Goal: Task Accomplishment & Management: Manage account settings

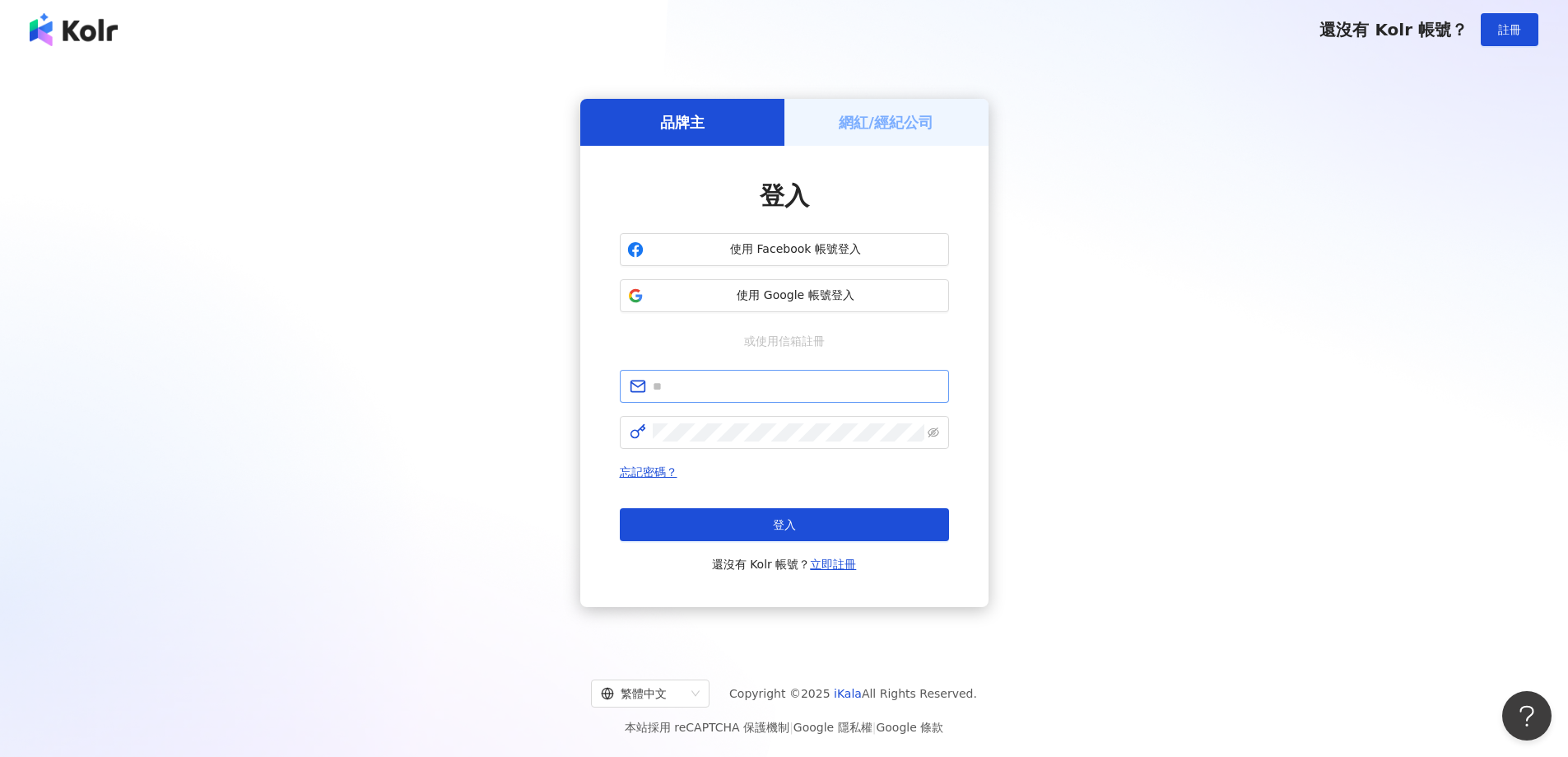
click at [692, 399] on span at bounding box center [784, 386] width 329 height 33
click at [693, 389] on input "text" at bounding box center [795, 386] width 286 height 18
type input "**********"
click at [742, 446] on span at bounding box center [784, 432] width 329 height 33
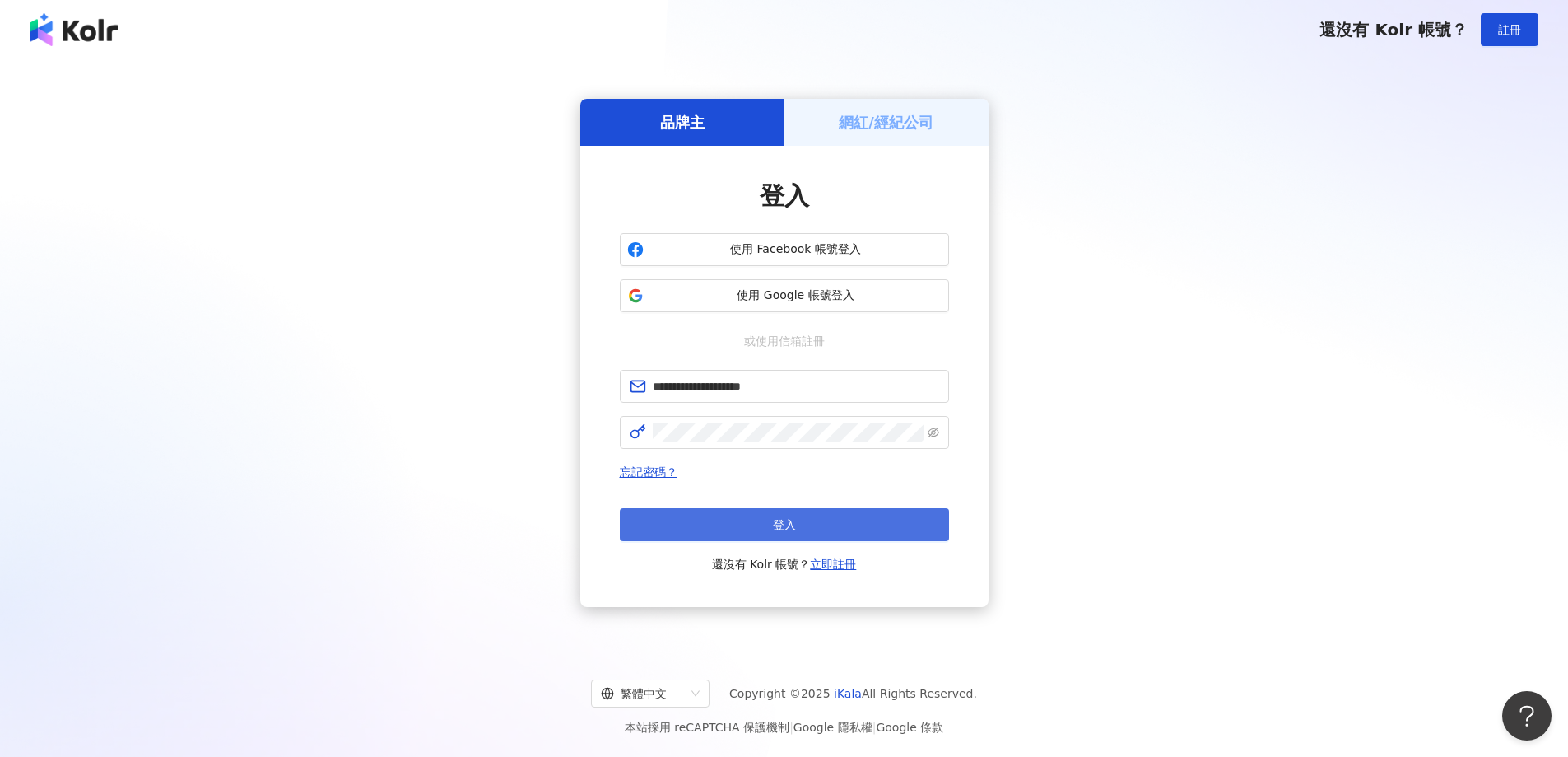
click at [798, 515] on button "登入" at bounding box center [784, 524] width 329 height 33
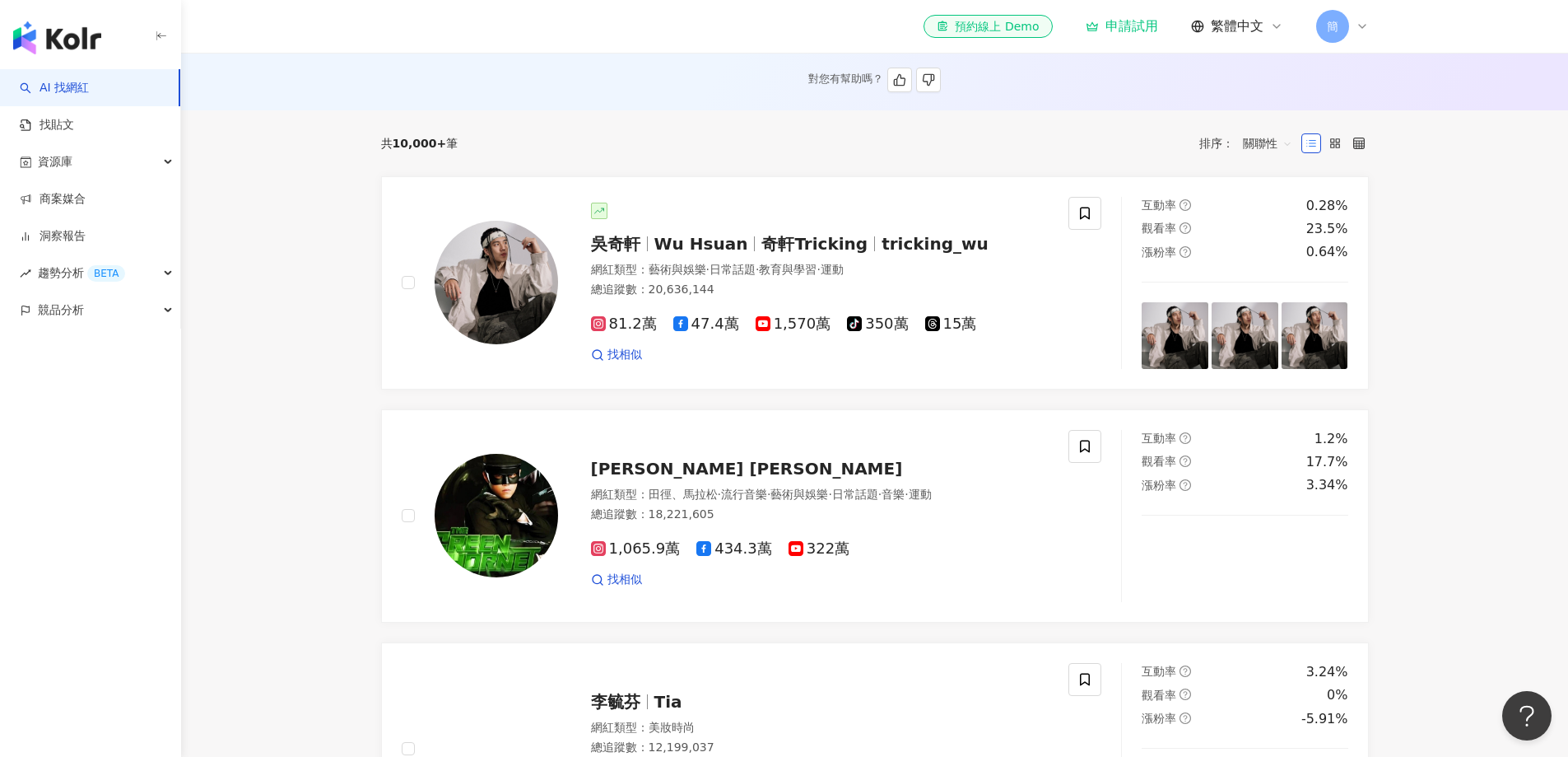
scroll to position [494, 0]
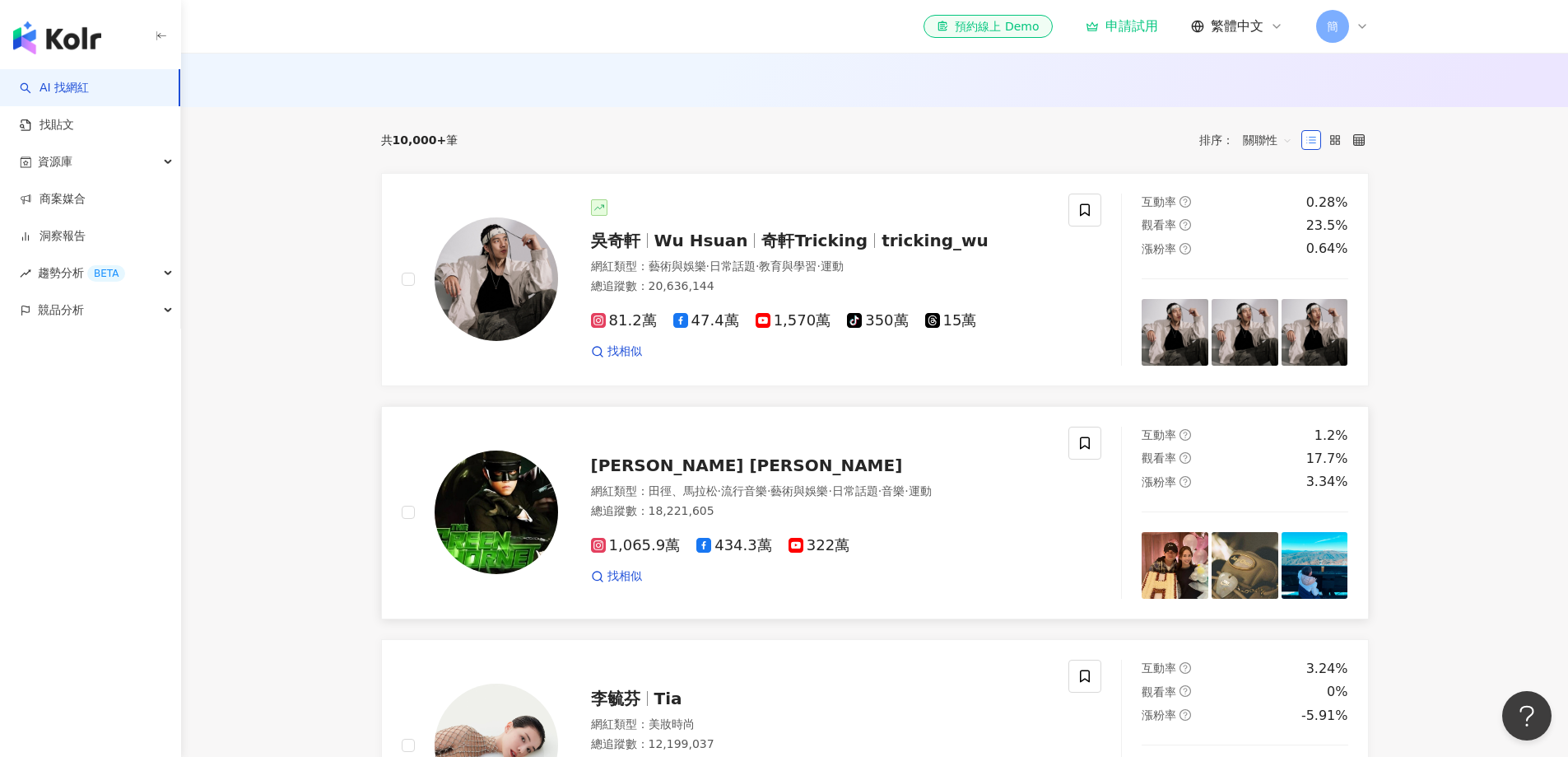
click at [1177, 579] on img at bounding box center [1174, 565] width 67 height 67
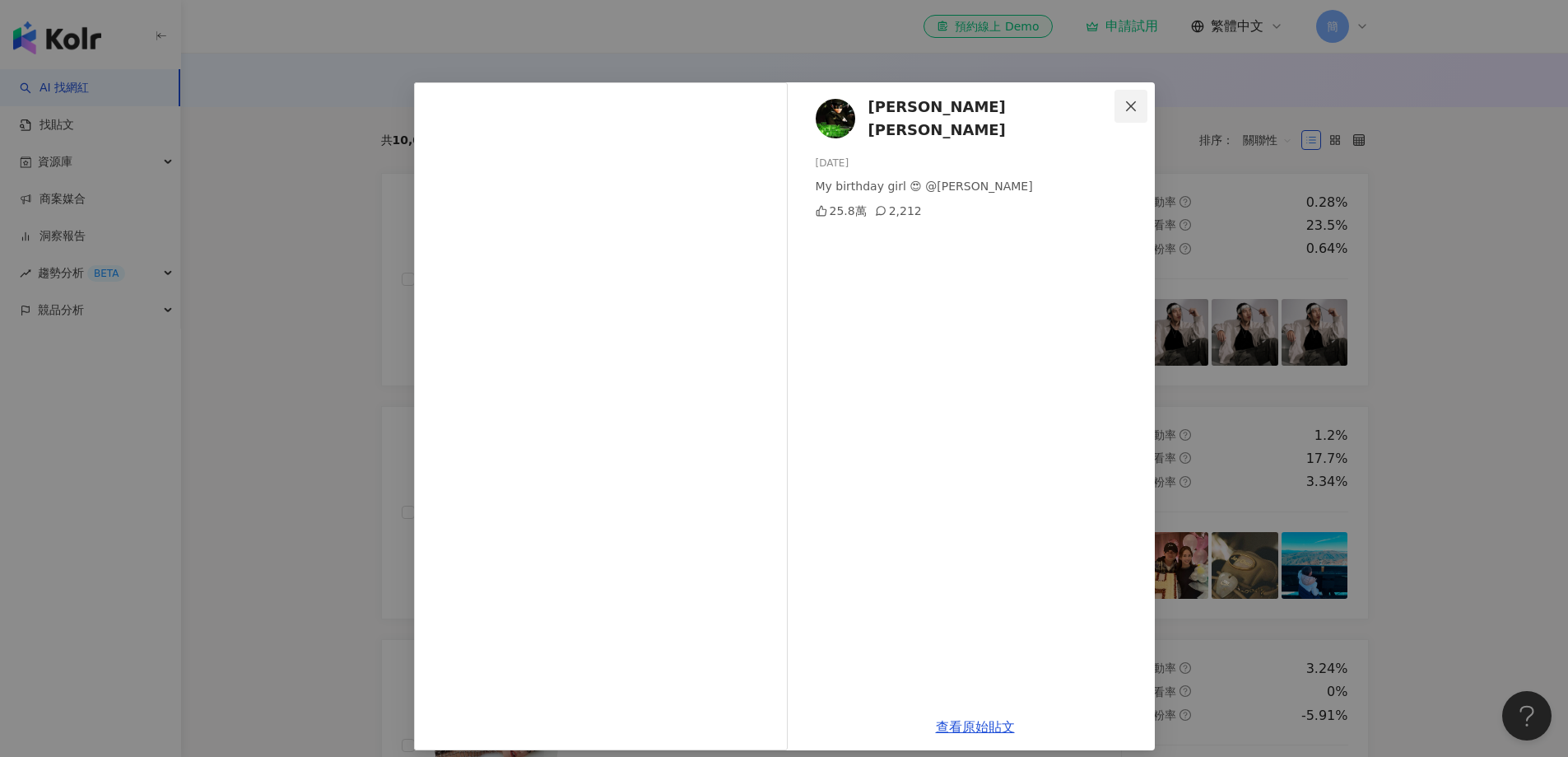
click at [1130, 104] on icon "close" at bounding box center [1130, 106] width 13 height 13
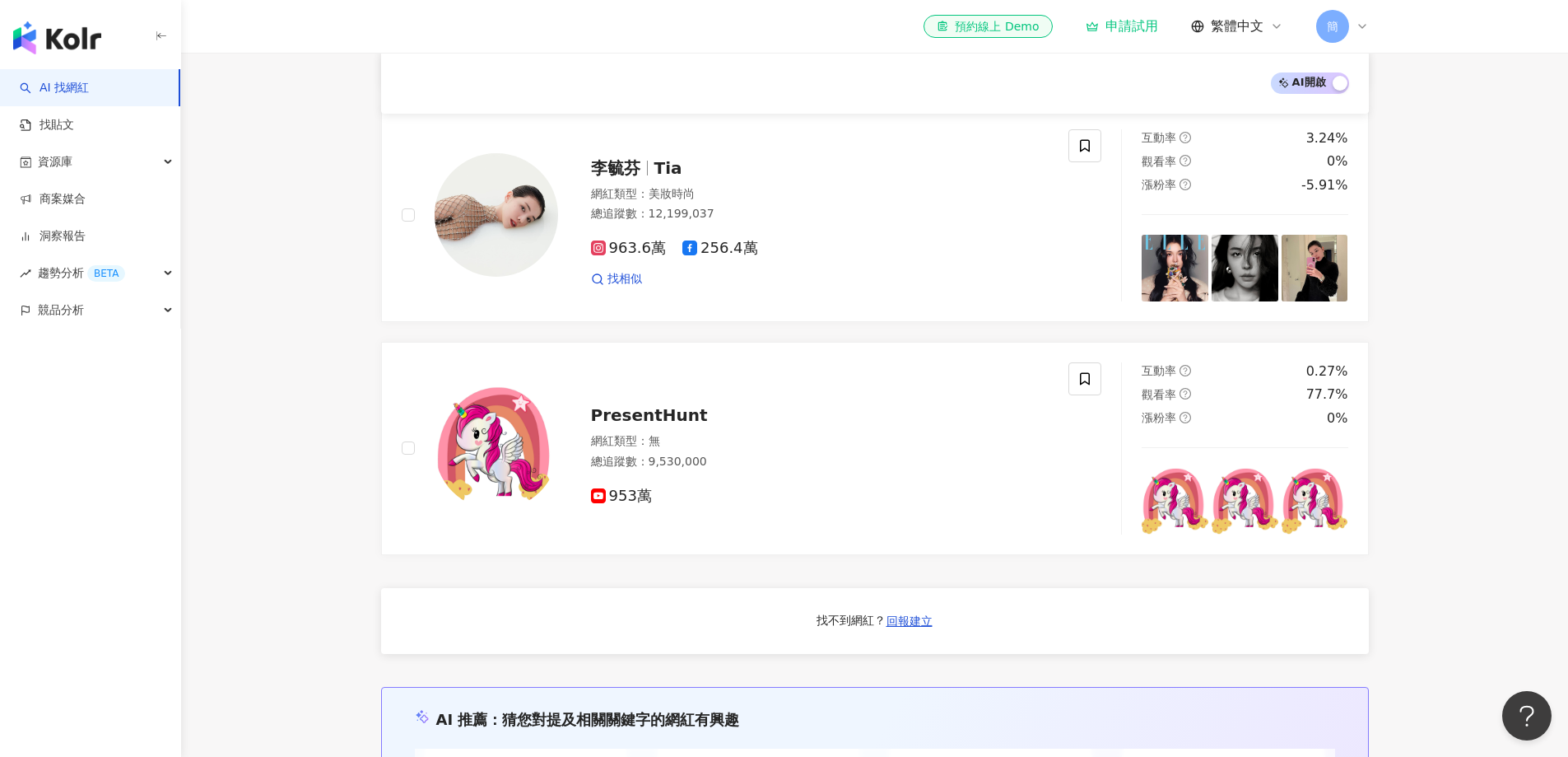
scroll to position [1131, 0]
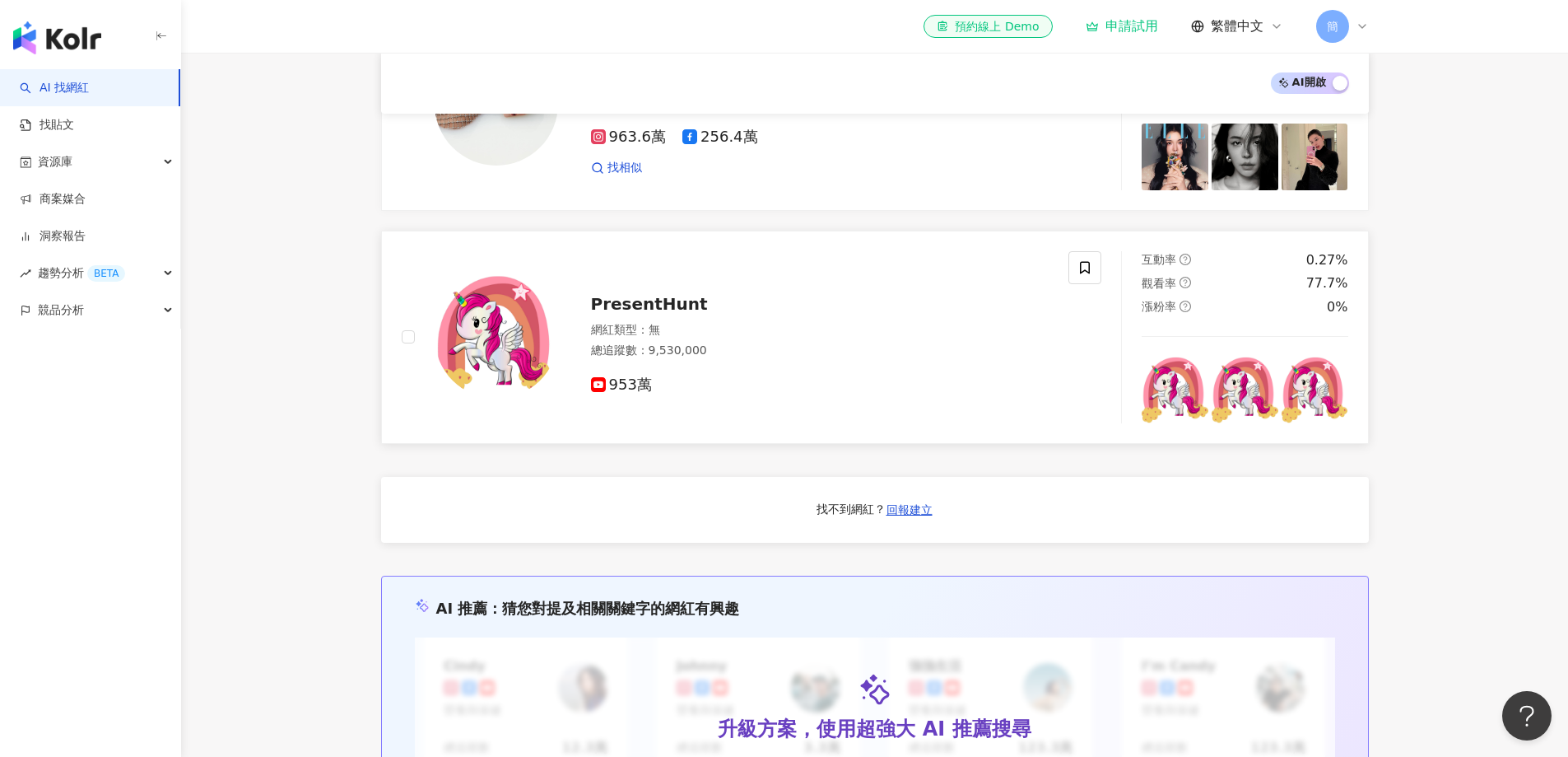
click at [621, 314] on span "PresentHunt" at bounding box center [649, 304] width 117 height 20
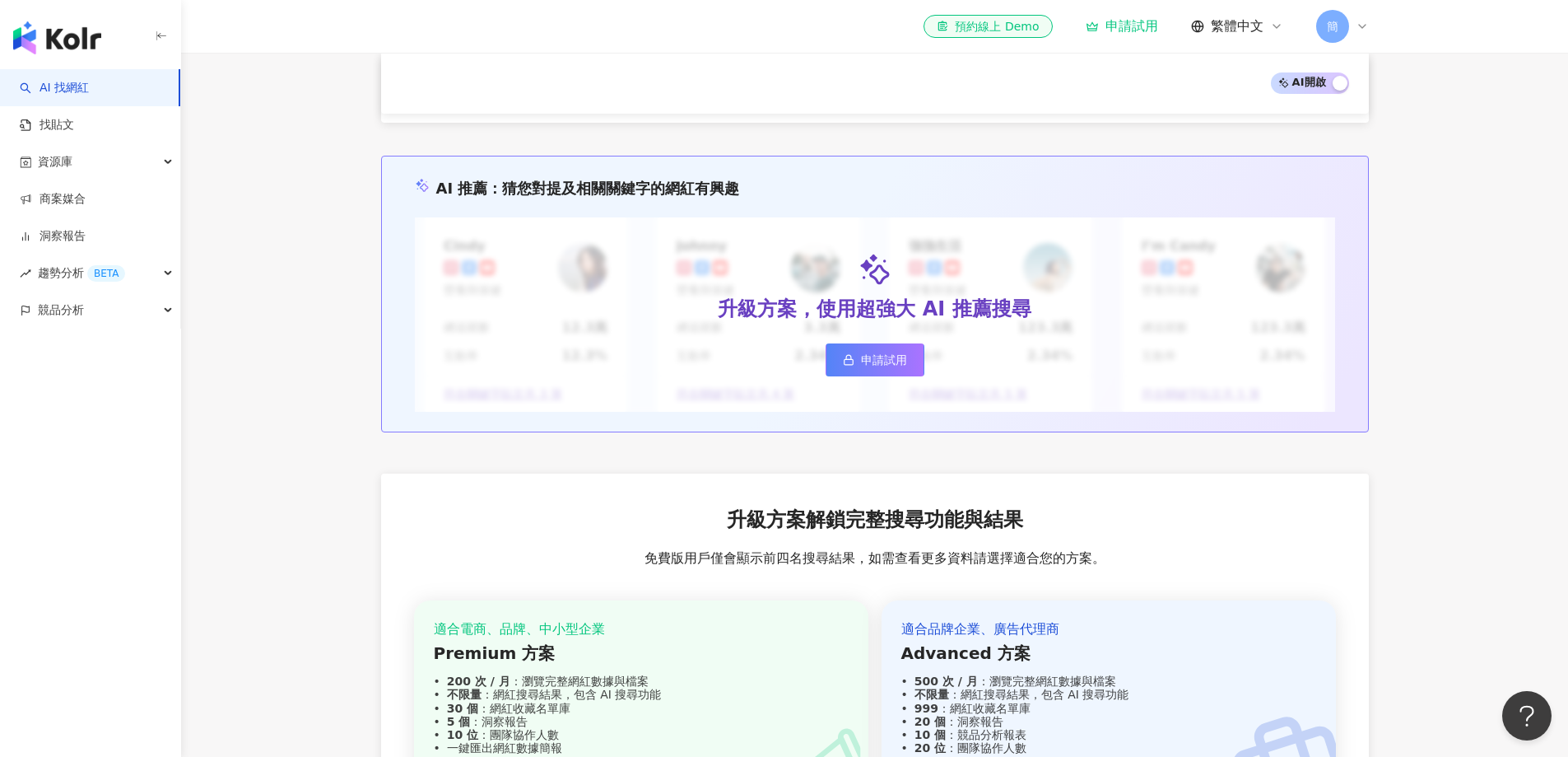
scroll to position [1560, 0]
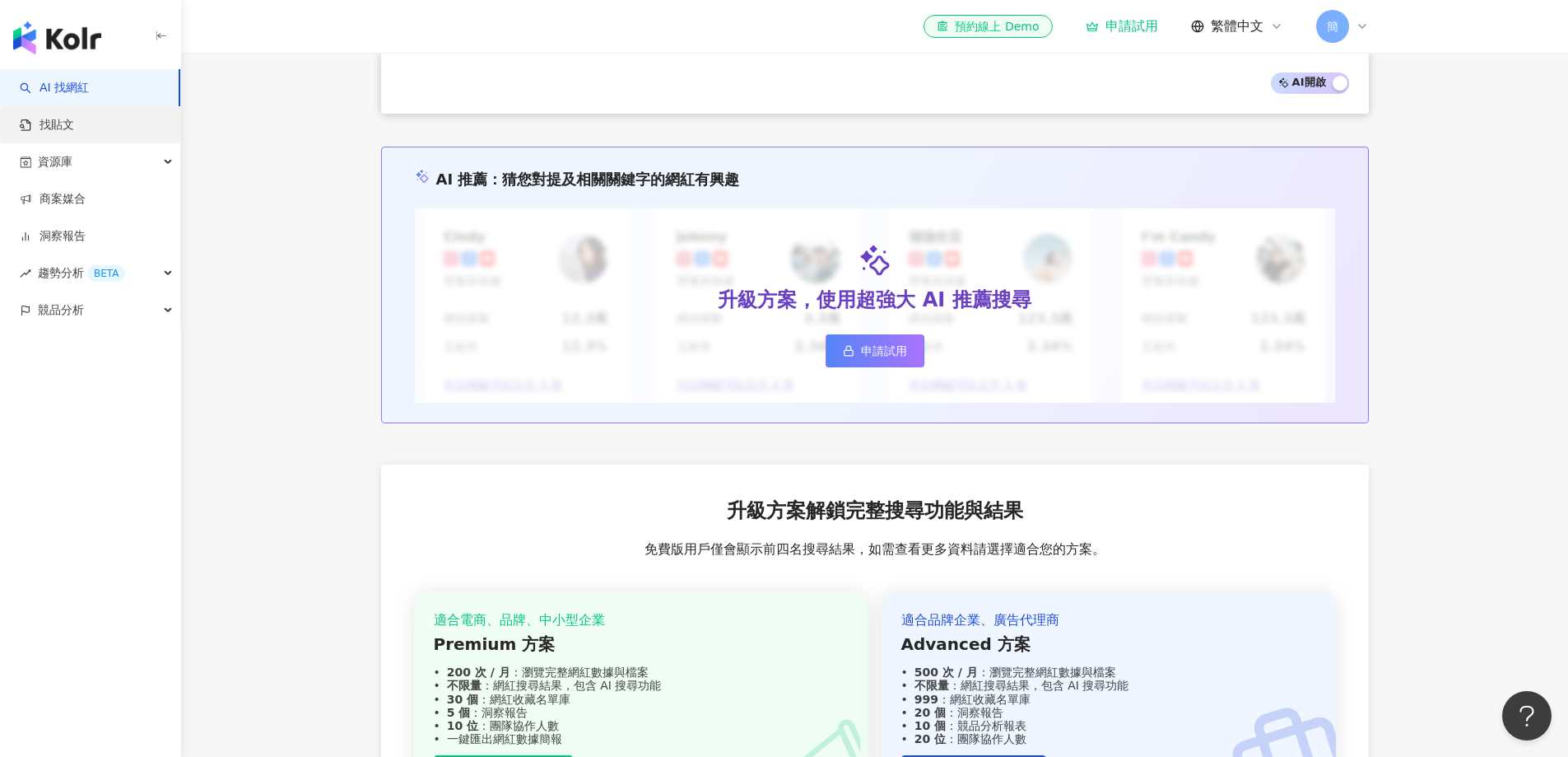
click at [74, 127] on link "找貼文" at bounding box center [47, 125] width 54 height 17
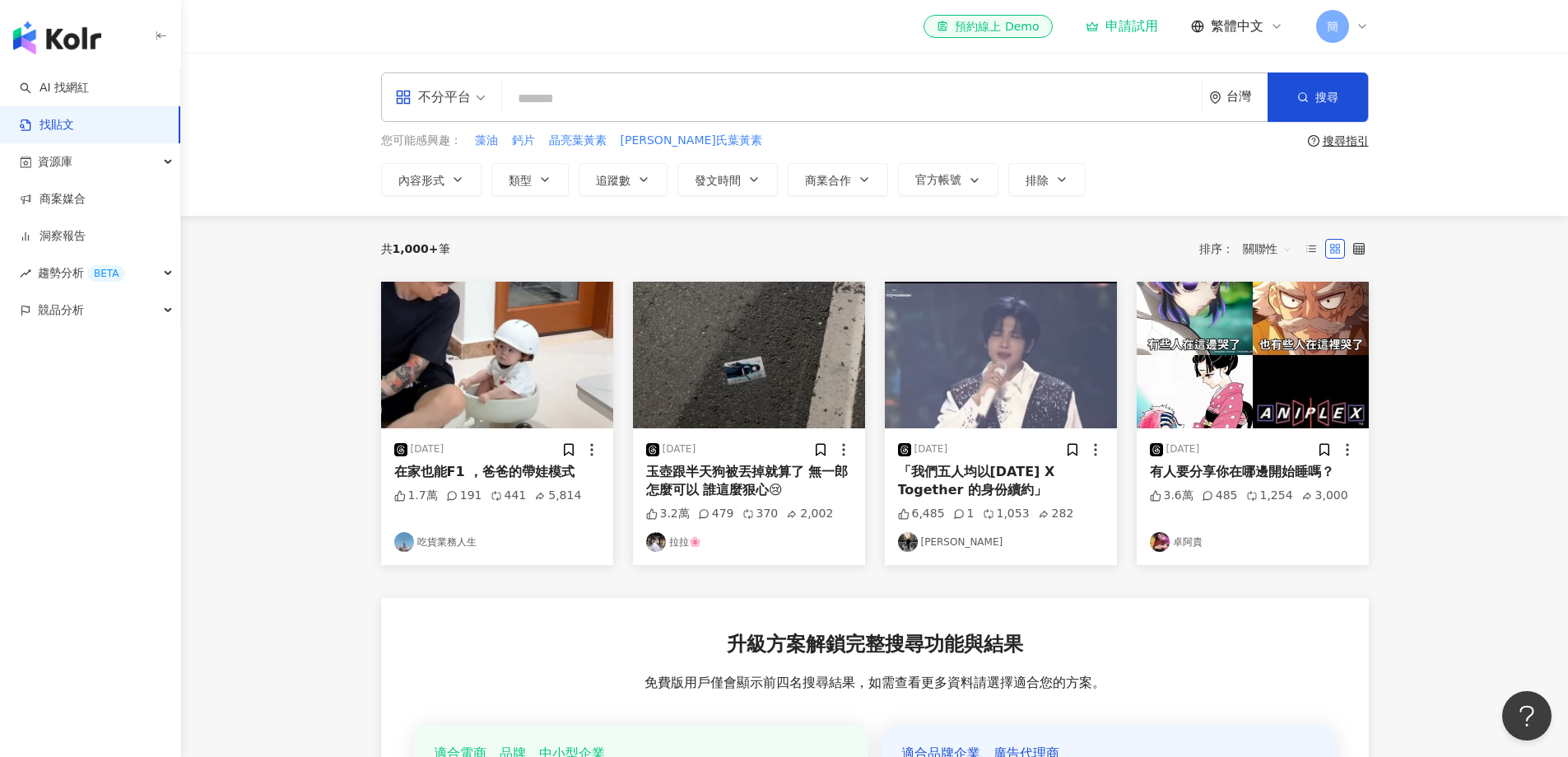
click at [1248, 471] on div "有人要分享你在哪邊開始睡嗎？" at bounding box center [1252, 472] width 205 height 18
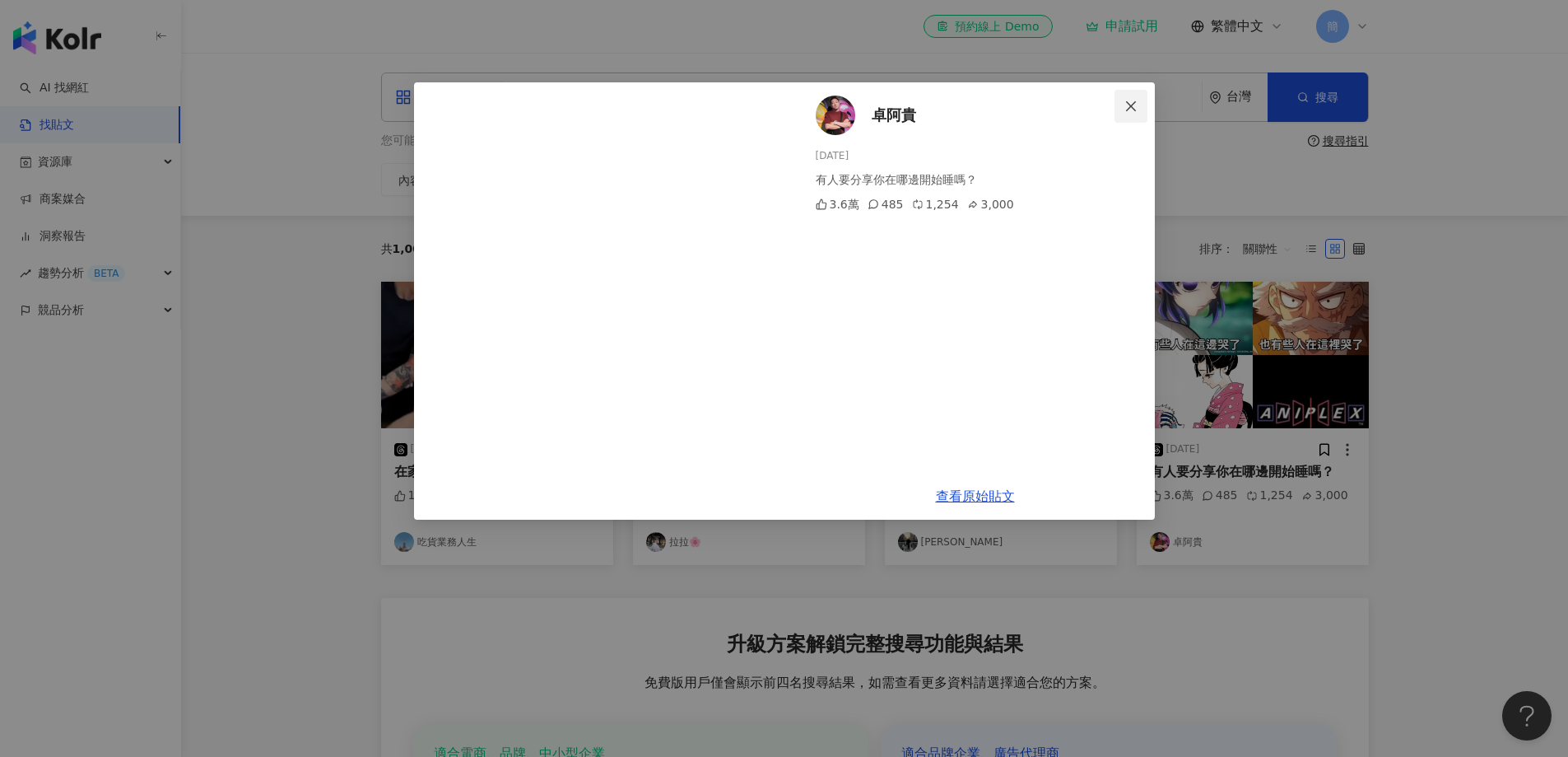
click at [1127, 103] on icon "close" at bounding box center [1130, 106] width 10 height 10
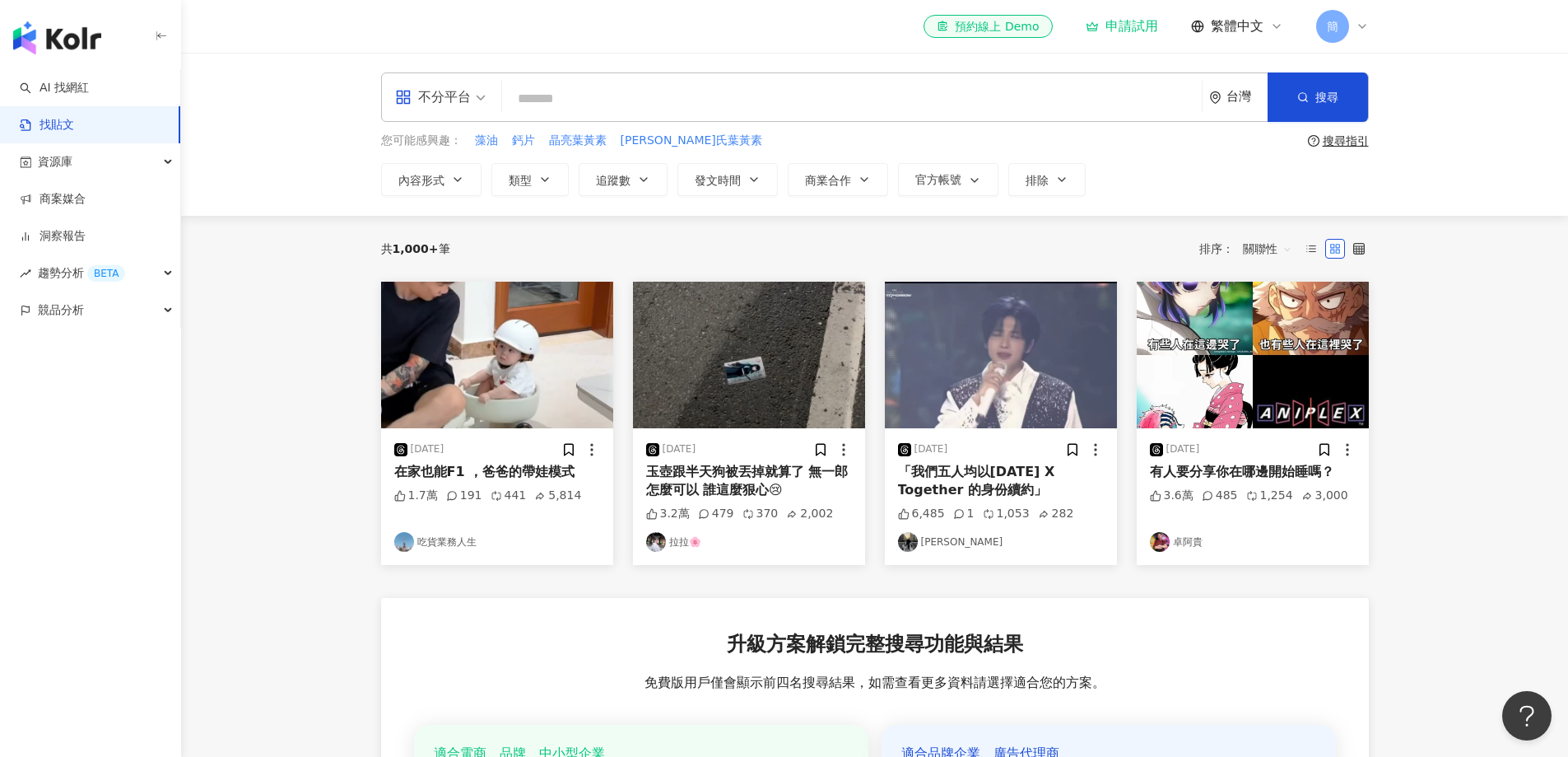
click at [1532, 313] on main "不分平台 台灣 搜尋 您可能感興趣： 藻油 鈣片 晶亮葉黃素 白蘭氏葉黃素 搜尋指引 內容形式 類型 追蹤數 發文時間 商業合作 官方帳號 排除 共 1,00…" at bounding box center [874, 551] width 1387 height 995
click at [738, 371] on img at bounding box center [749, 354] width 232 height 147
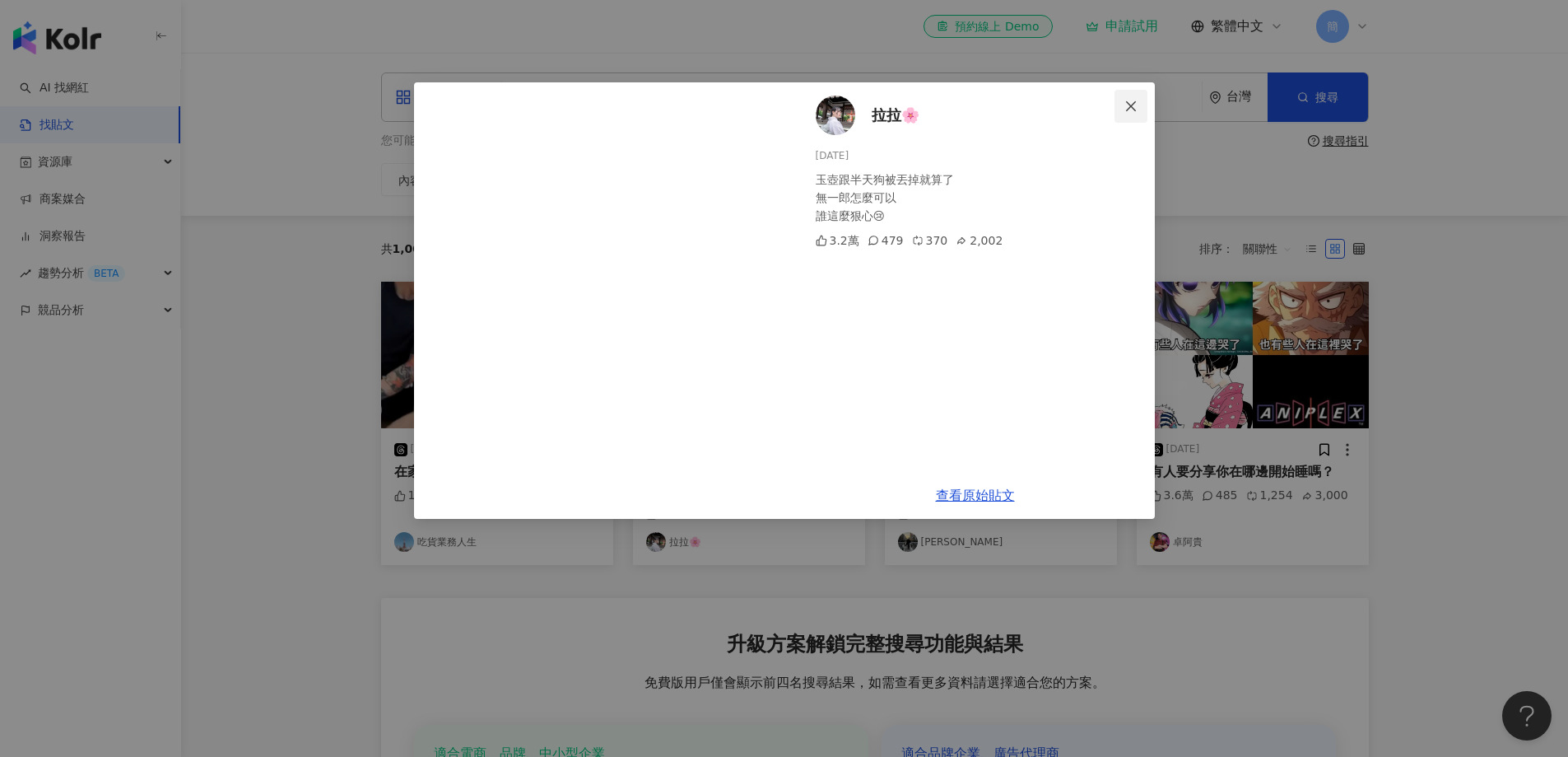
click at [1132, 109] on icon "close" at bounding box center [1130, 106] width 13 height 13
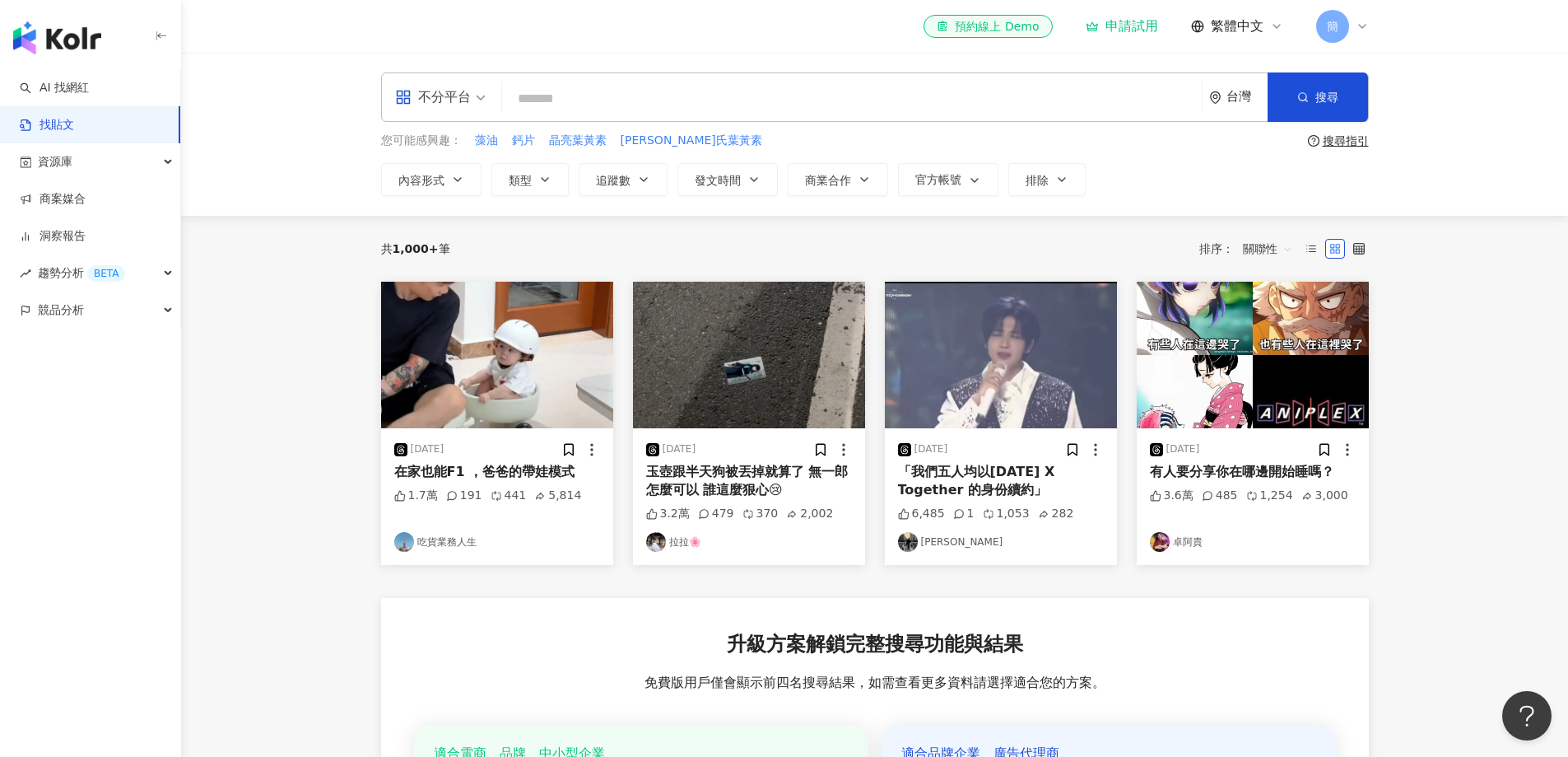
click at [473, 384] on img at bounding box center [496, 354] width 232 height 147
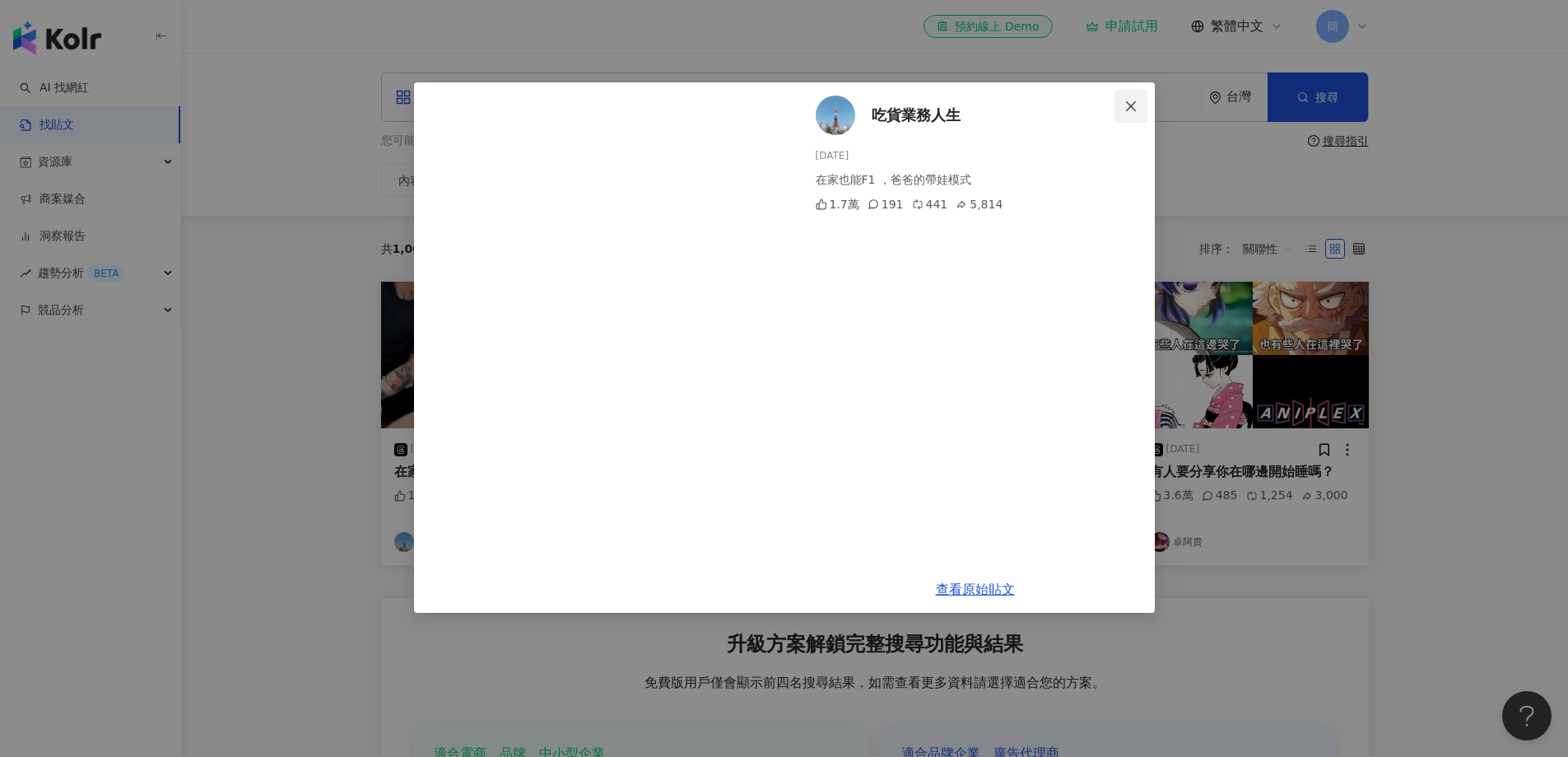
click at [1135, 109] on icon "close" at bounding box center [1130, 106] width 13 height 13
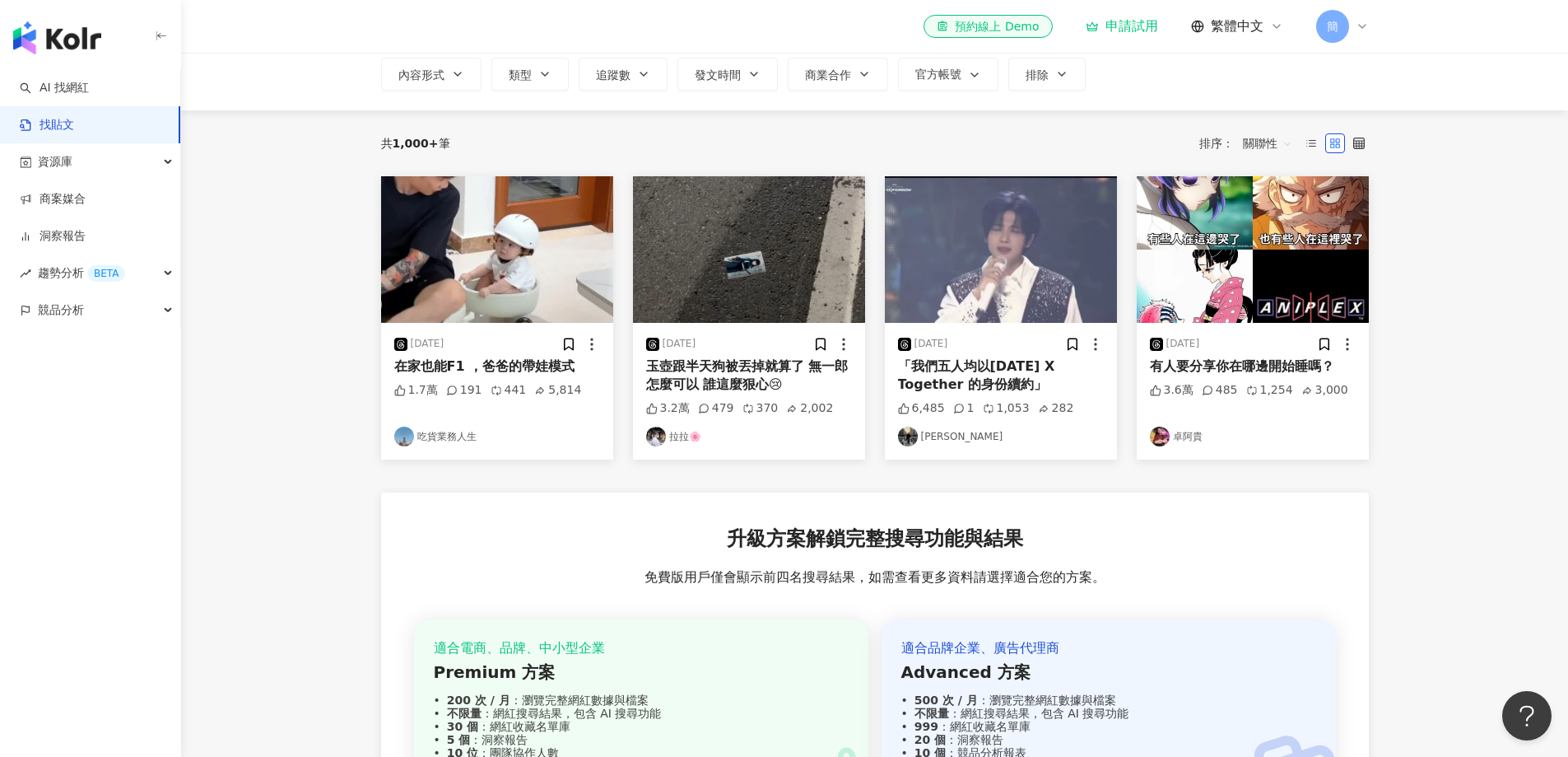
scroll to position [83, 0]
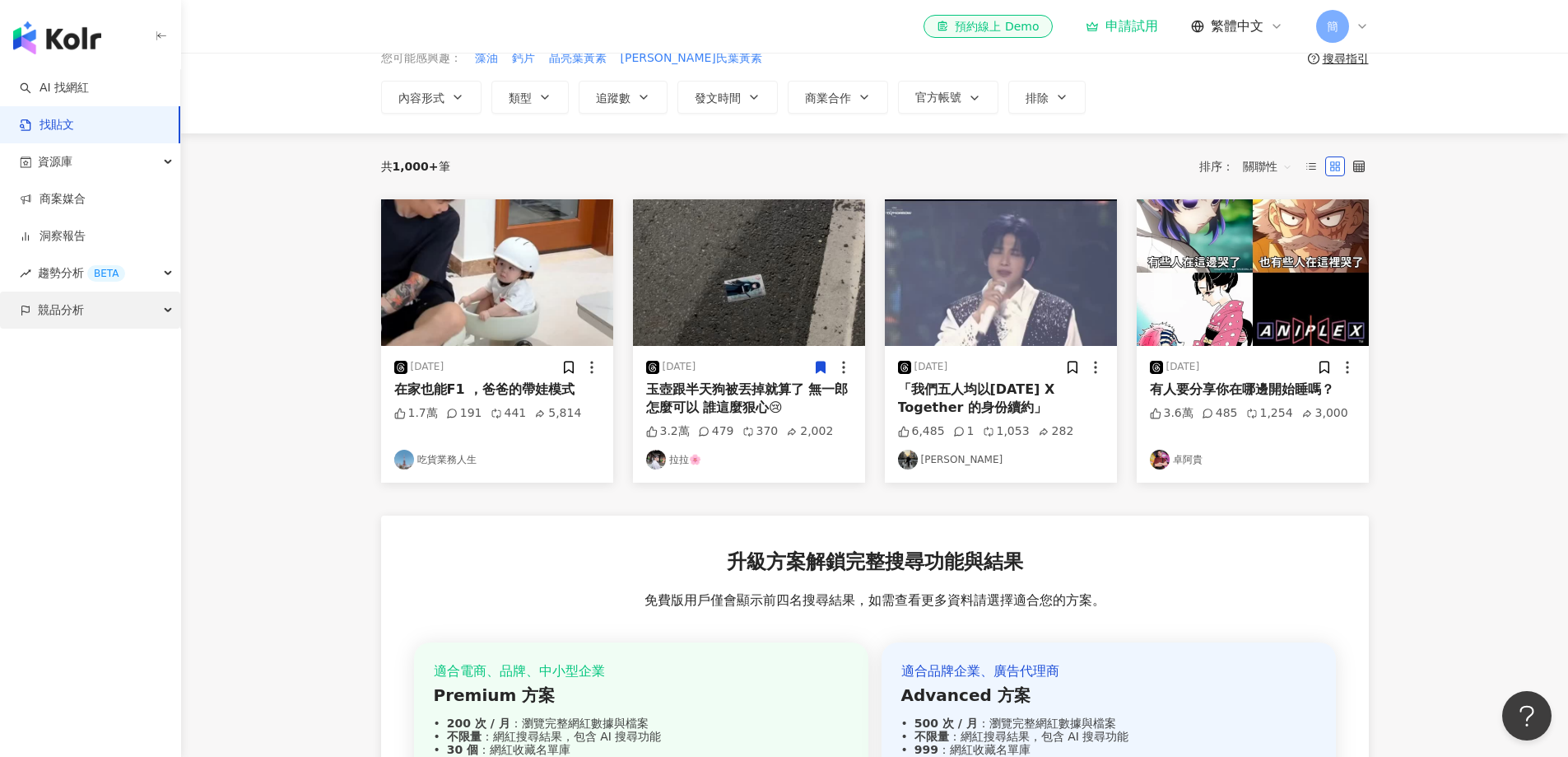
click at [88, 314] on div "競品分析" at bounding box center [90, 309] width 180 height 37
click at [88, 348] on link "品牌帳號分析" at bounding box center [74, 347] width 69 height 17
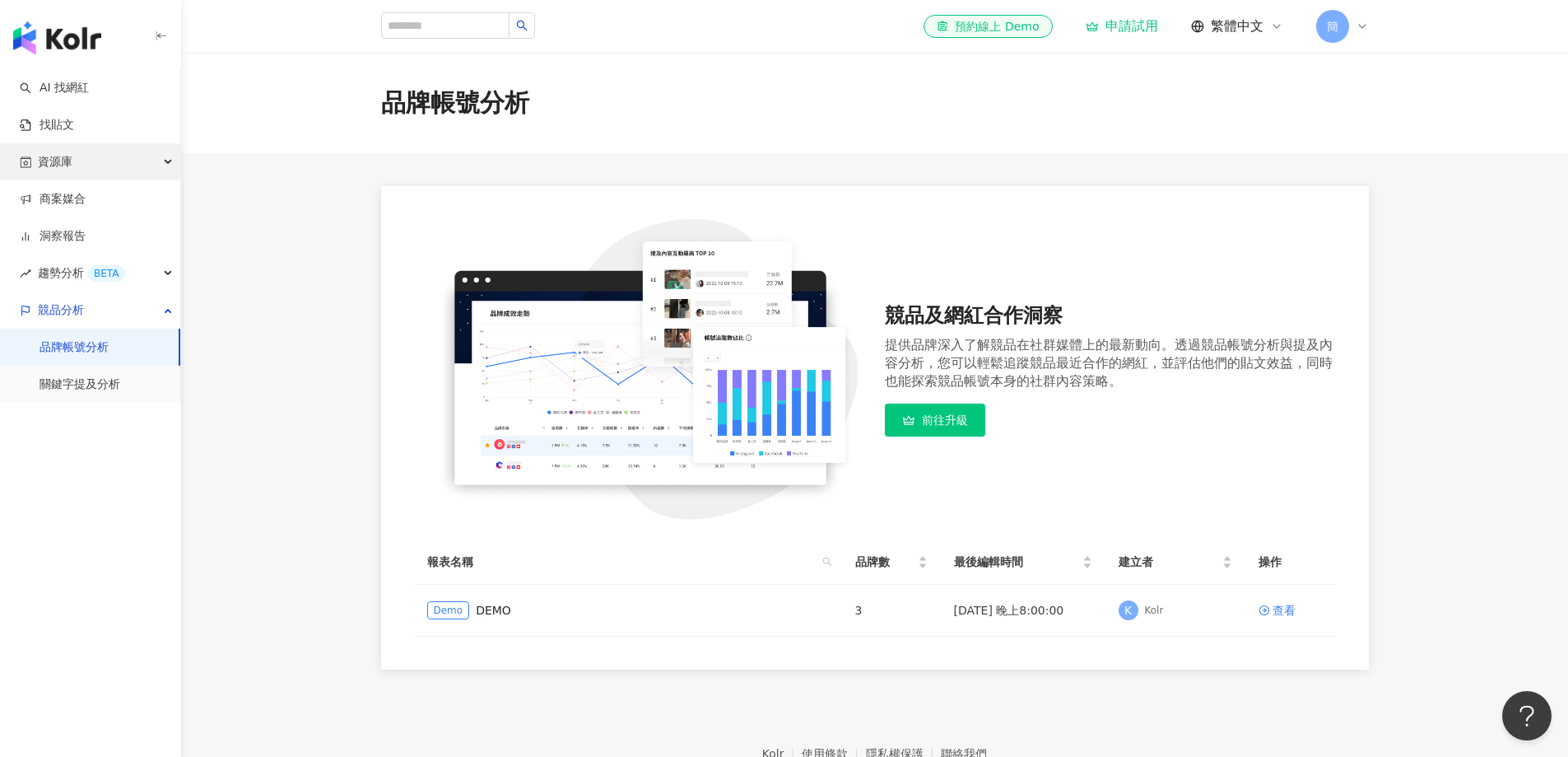
click at [60, 163] on span "資源庫" at bounding box center [55, 162] width 35 height 37
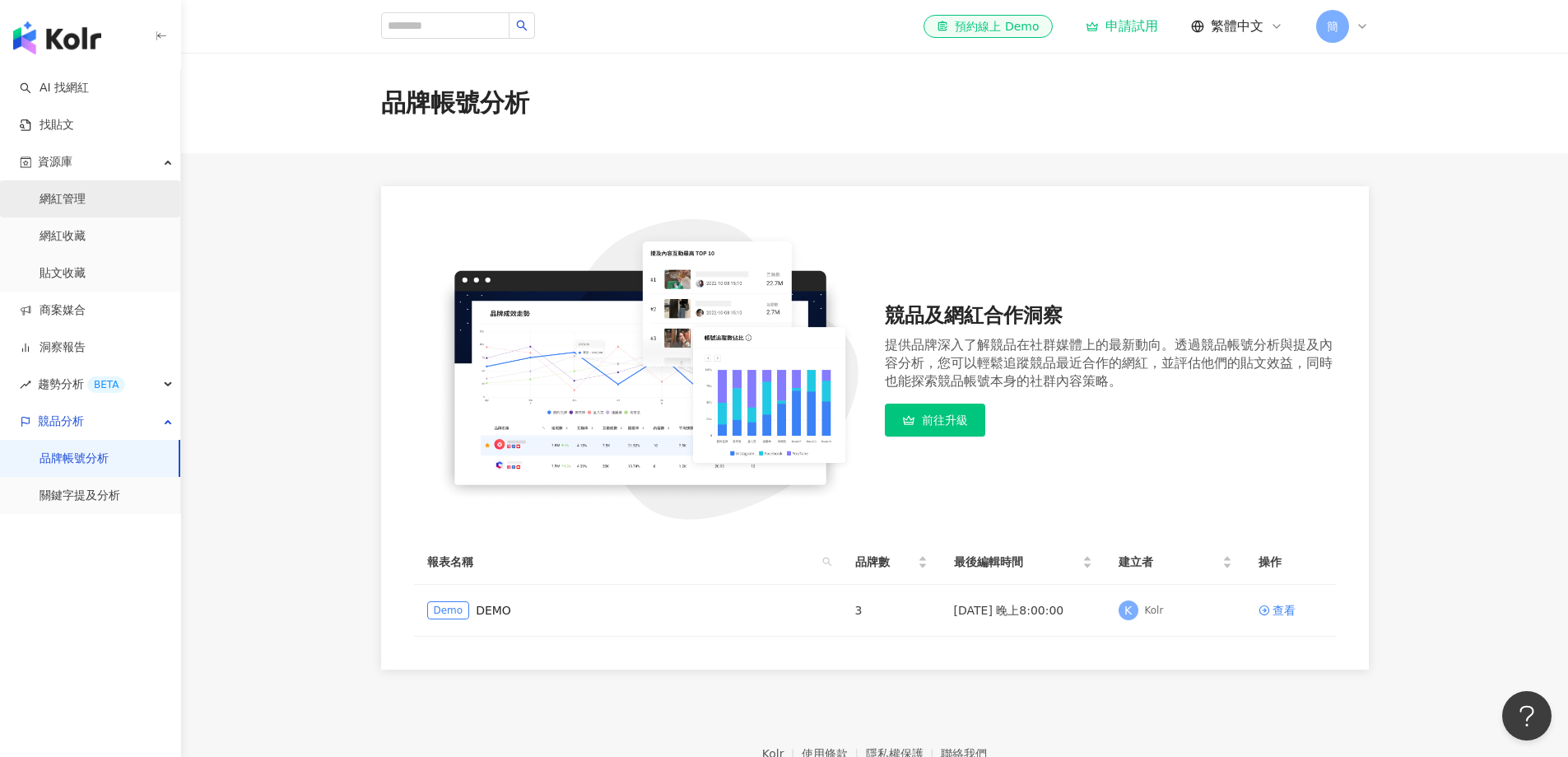
click at [66, 191] on link "網紅管理" at bounding box center [63, 199] width 46 height 17
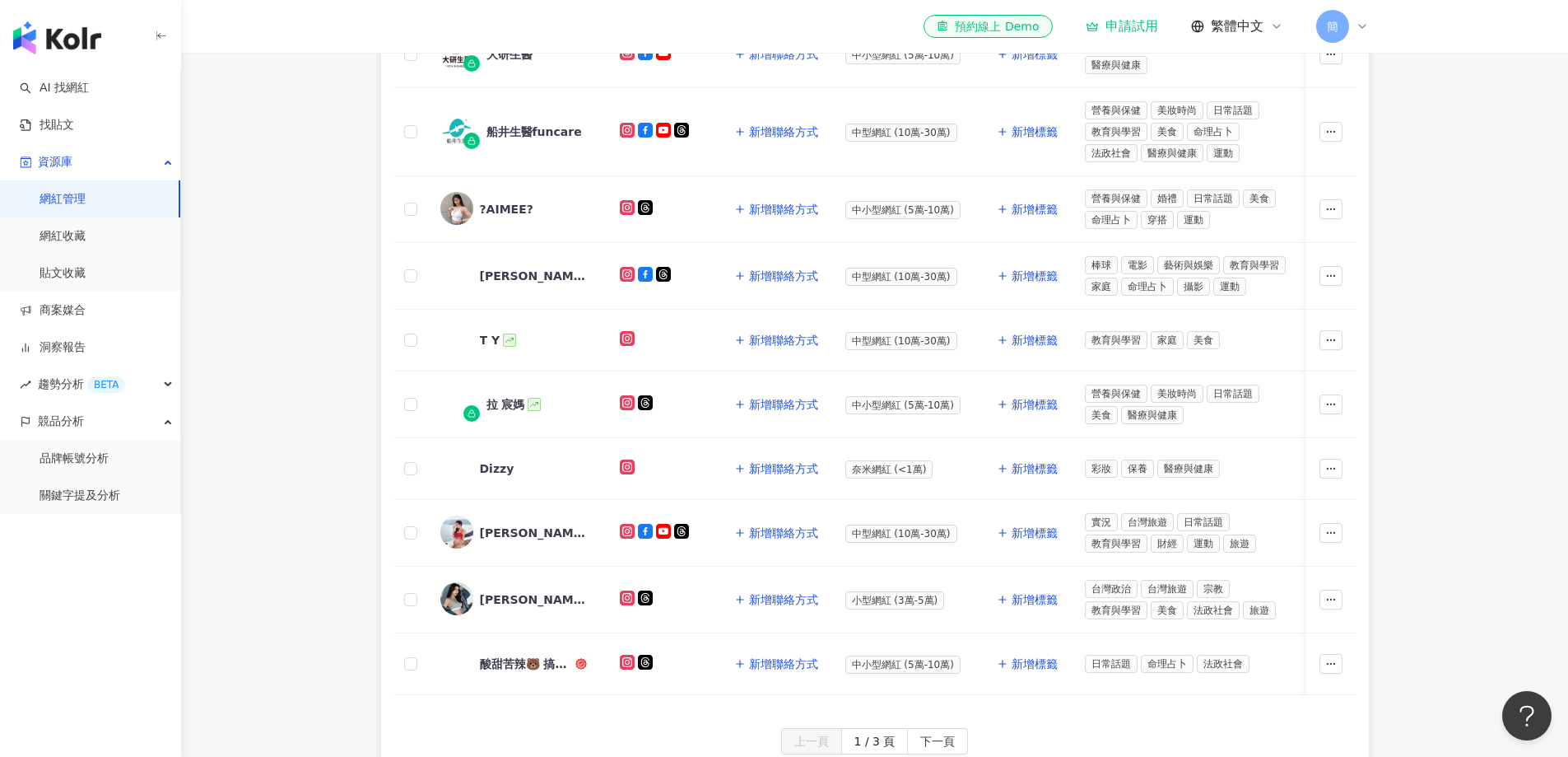
scroll to position [576, 0]
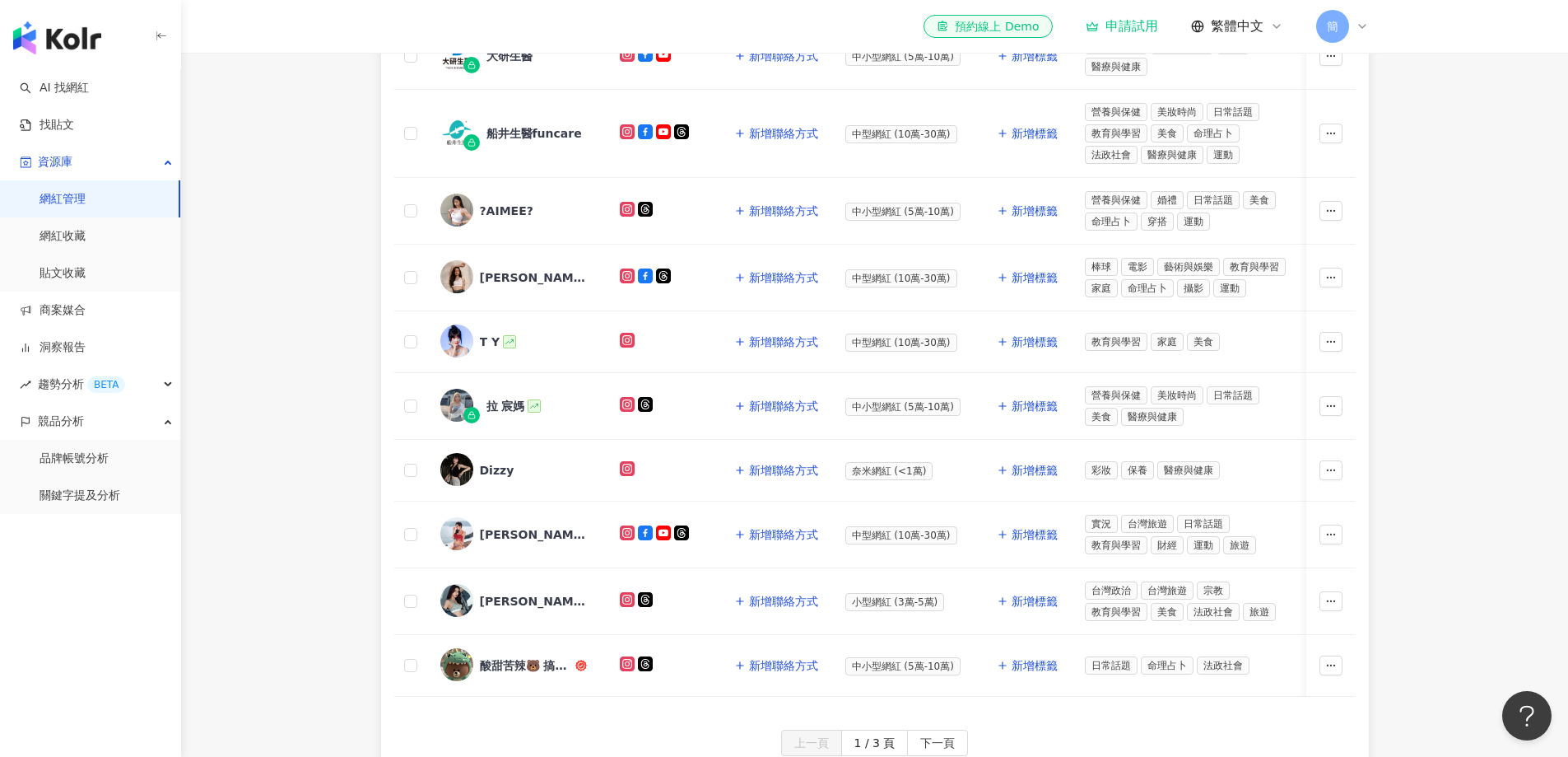
click at [1480, 301] on main "網紅管理 加入網紅 社群平台 合作專案 合作酬勞 標籤 解鎖狀態 更多篩選 👋 新功能上線！輕鬆掌握網紅關係，管理更上手！ 了解如何操作 所有網紅 幣別 ： …" at bounding box center [874, 133] width 1387 height 1313
click at [1499, 299] on main "網紅管理 加入網紅 社群平台 合作專案 合作酬勞 標籤 解鎖狀態 更多篩選 👋 新功能上線！輕鬆掌握網紅關係，管理更上手！ 了解如何操作 所有網紅 幣別 ： …" at bounding box center [874, 133] width 1387 height 1313
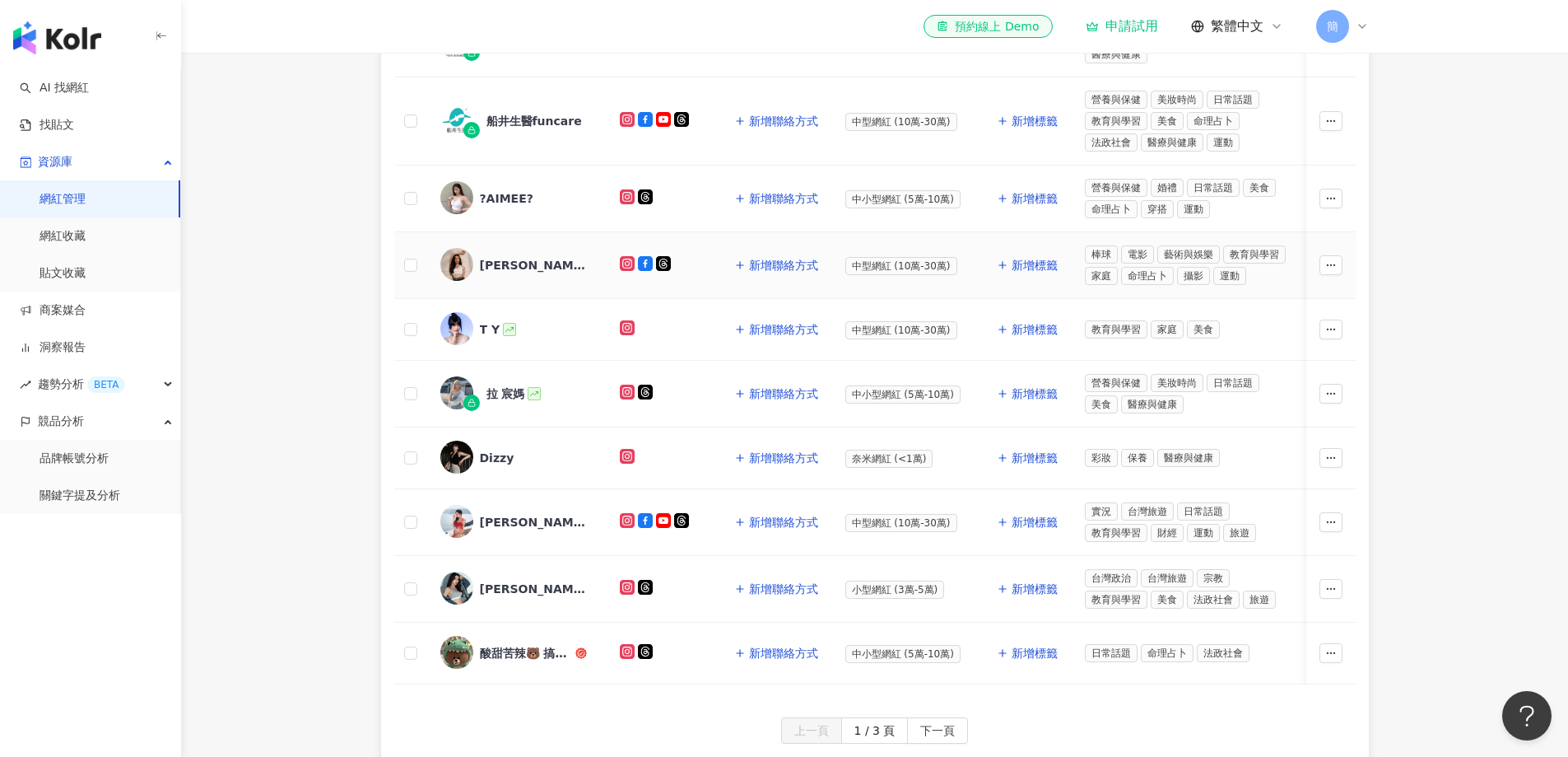
scroll to position [741, 0]
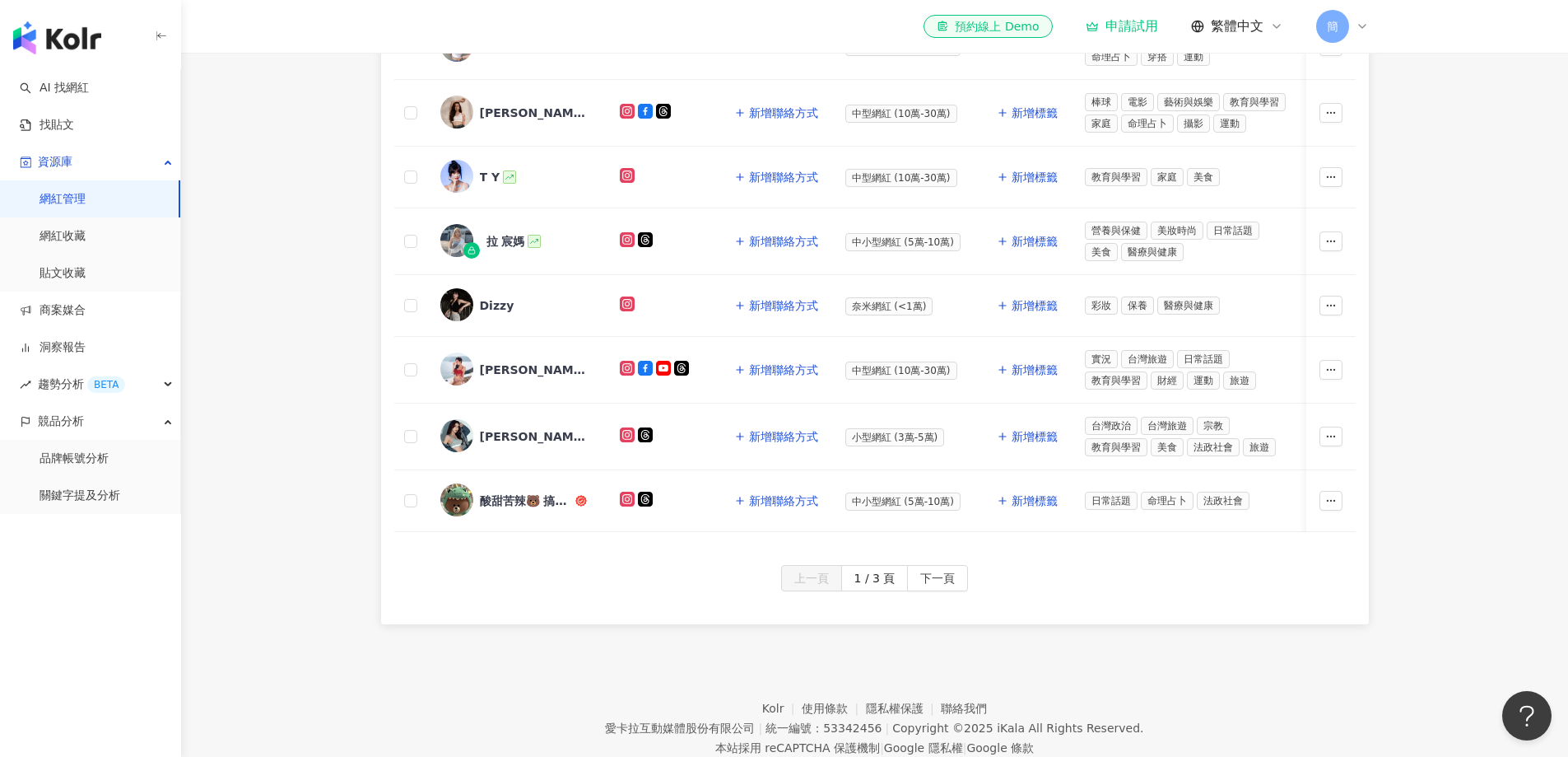
drag, startPoint x: 317, startPoint y: 251, endPoint x: 314, endPoint y: 237, distance: 14.3
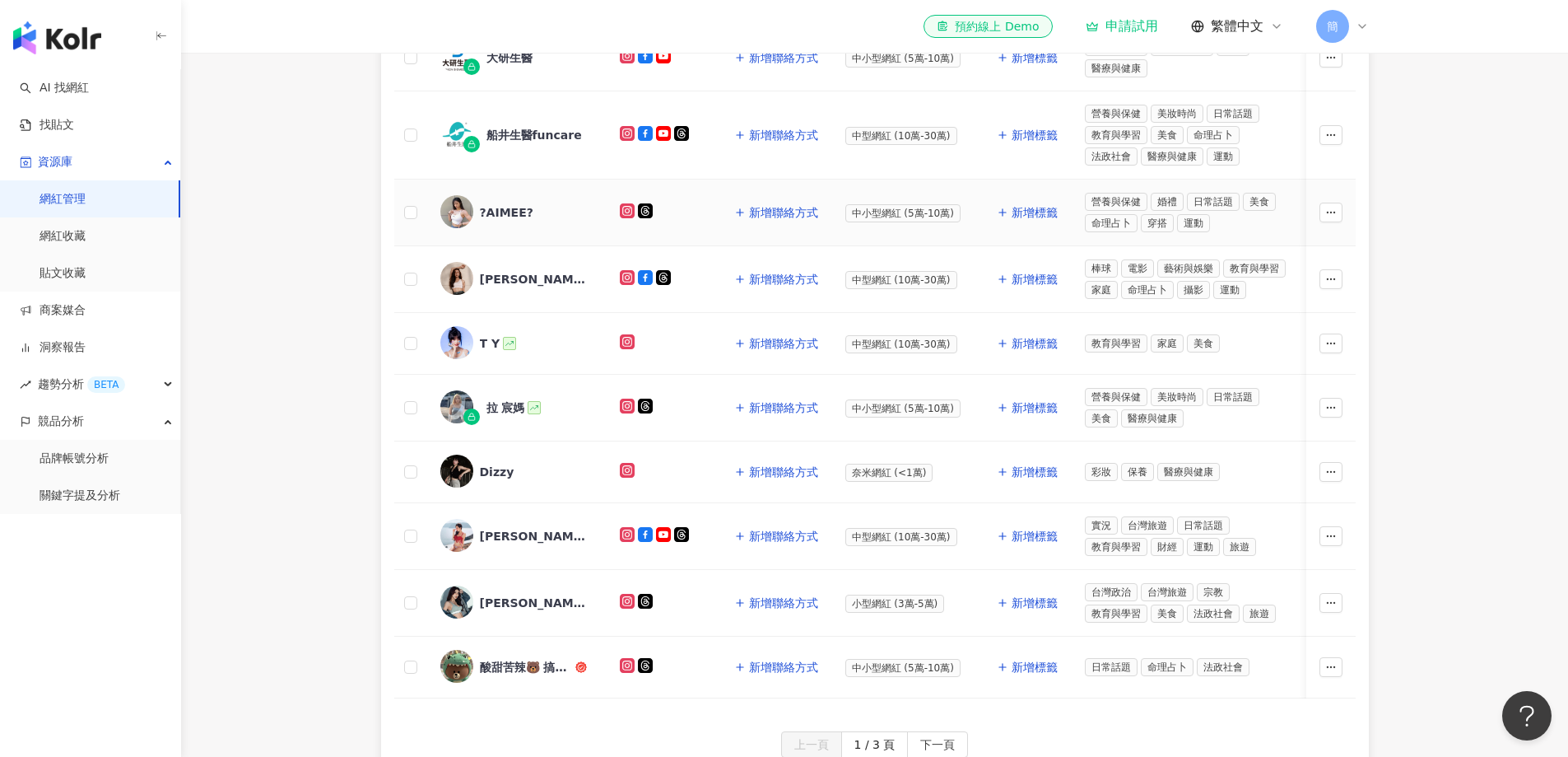
scroll to position [576, 0]
click at [262, 259] on main "網紅管理 加入網紅 社群平台 合作專案 合作酬勞 標籤 解鎖狀態 更多篩選 👋 新功能上線！輕鬆掌握網紅關係，管理更上手！ 了解如何操作 所有網紅 幣別 ： …" at bounding box center [874, 133] width 1387 height 1313
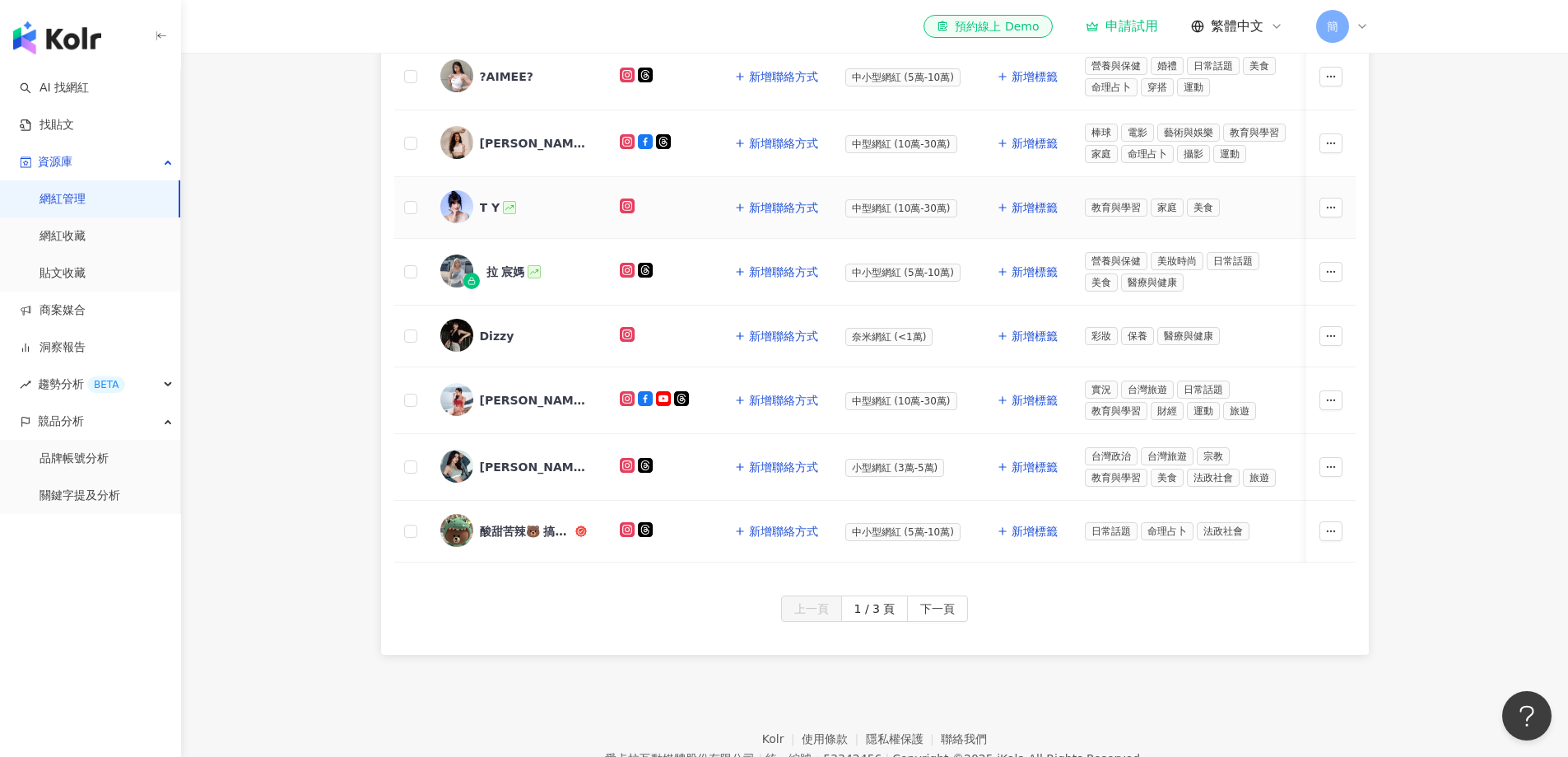
scroll to position [636, 0]
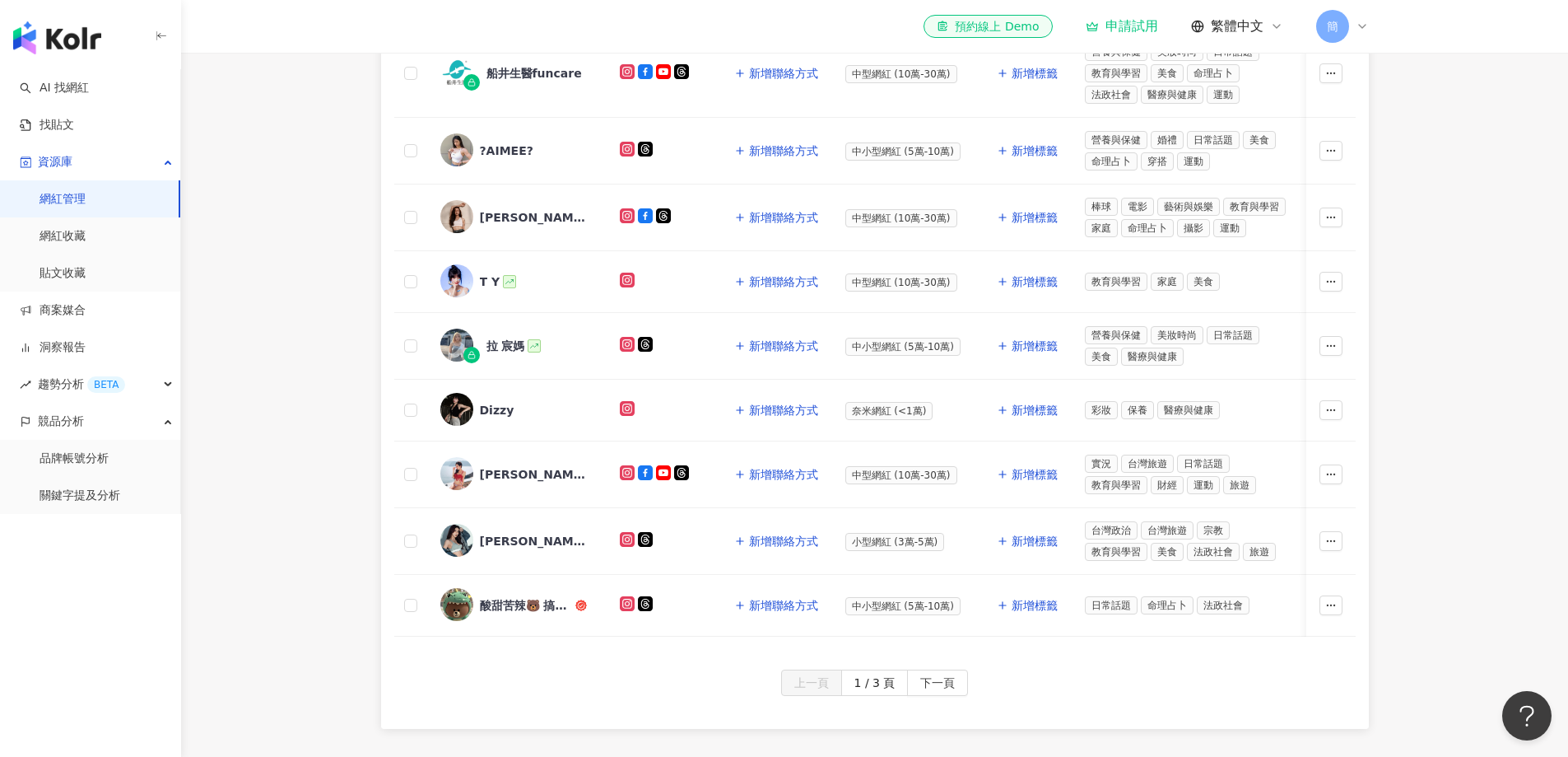
click at [1490, 191] on main "網紅管理 加入網紅 社群平台 合作專案 合作酬勞 標籤 解鎖狀態 更多篩選 👋 新功能上線！輕鬆掌握網紅關係，管理更上手！ 了解如何操作 所有網紅 幣別 ： …" at bounding box center [874, 73] width 1387 height 1313
click at [1413, 286] on main "網紅管理 加入網紅 社群平台 合作專案 合作酬勞 標籤 解鎖狀態 更多篩選 👋 新功能上線！輕鬆掌握網紅關係，管理更上手！ 了解如何操作 所有網紅 幣別 ： …" at bounding box center [874, 73] width 1387 height 1313
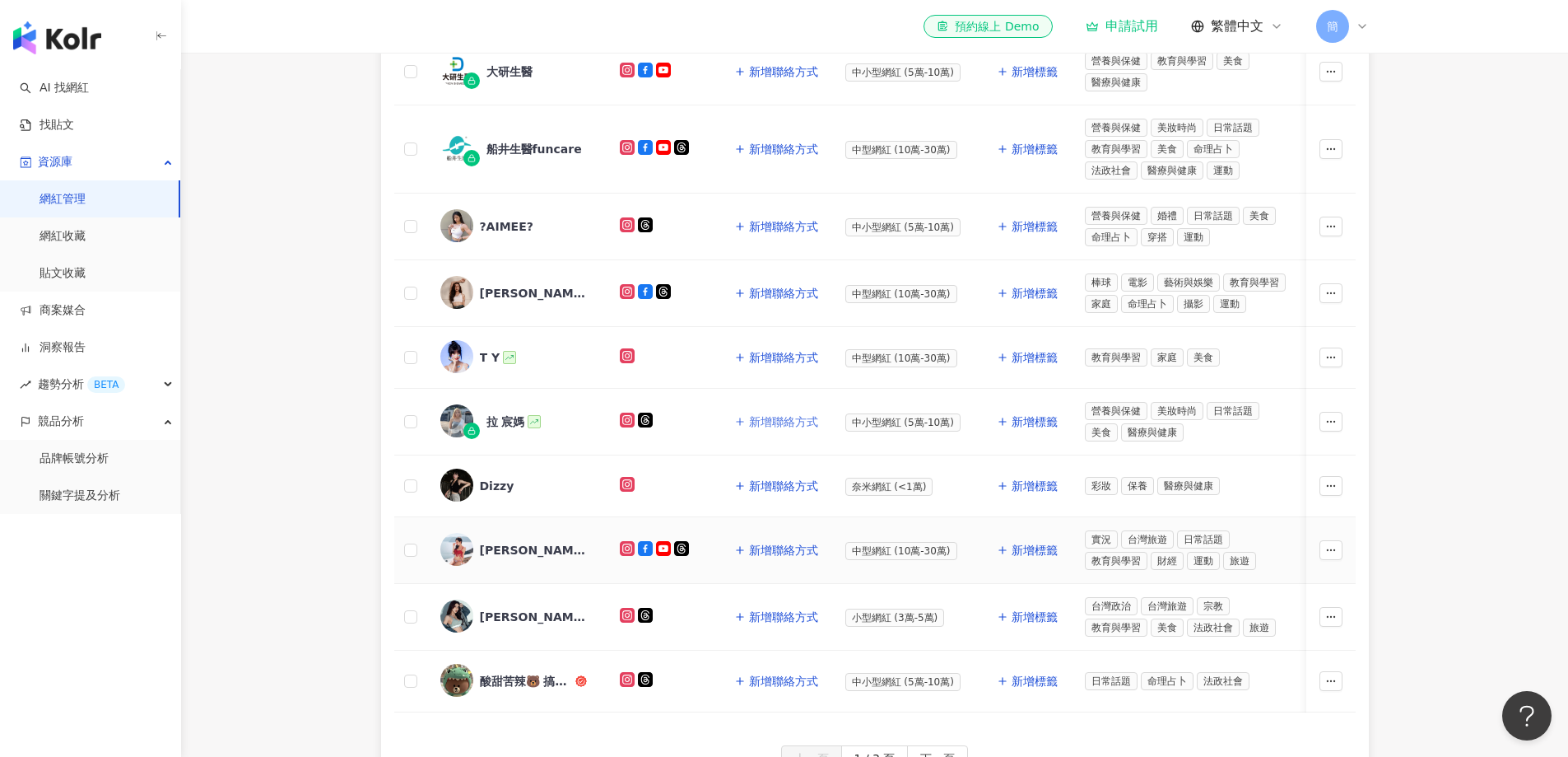
scroll to position [555, 0]
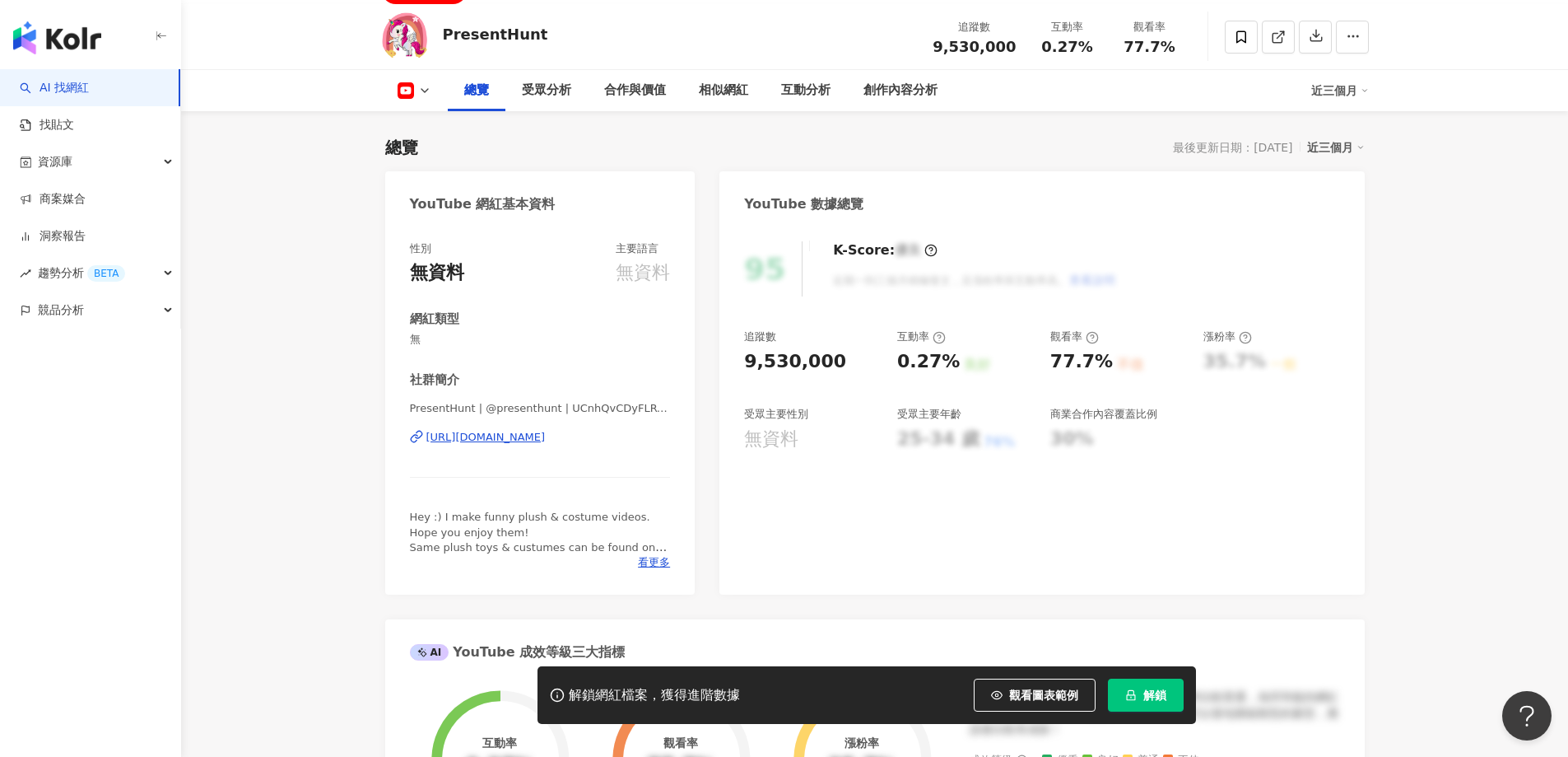
scroll to position [83, 0]
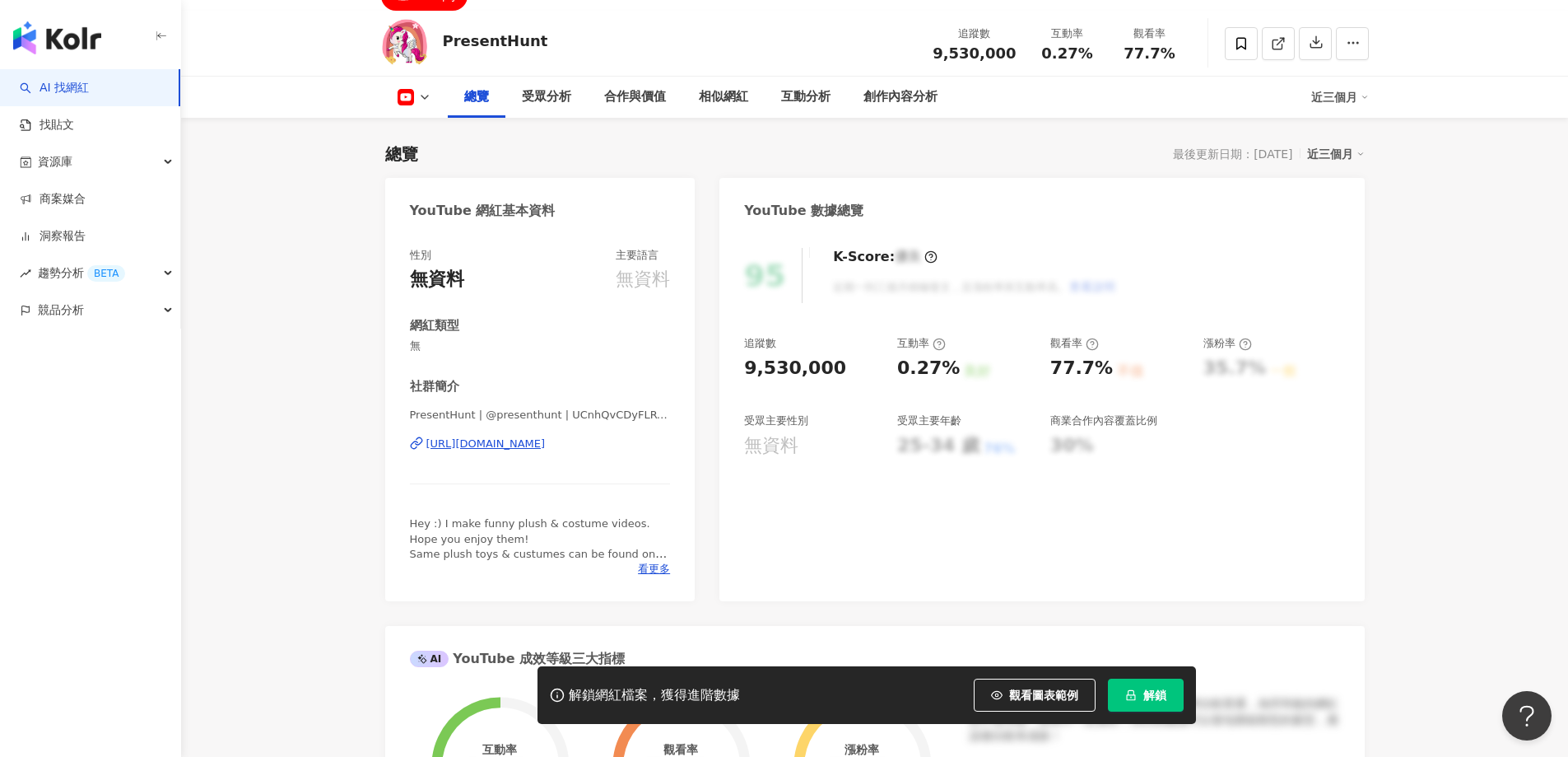
click at [510, 441] on div "[URL][DOMAIN_NAME]" at bounding box center [486, 444] width 120 height 15
